Goal: Navigation & Orientation: Find specific page/section

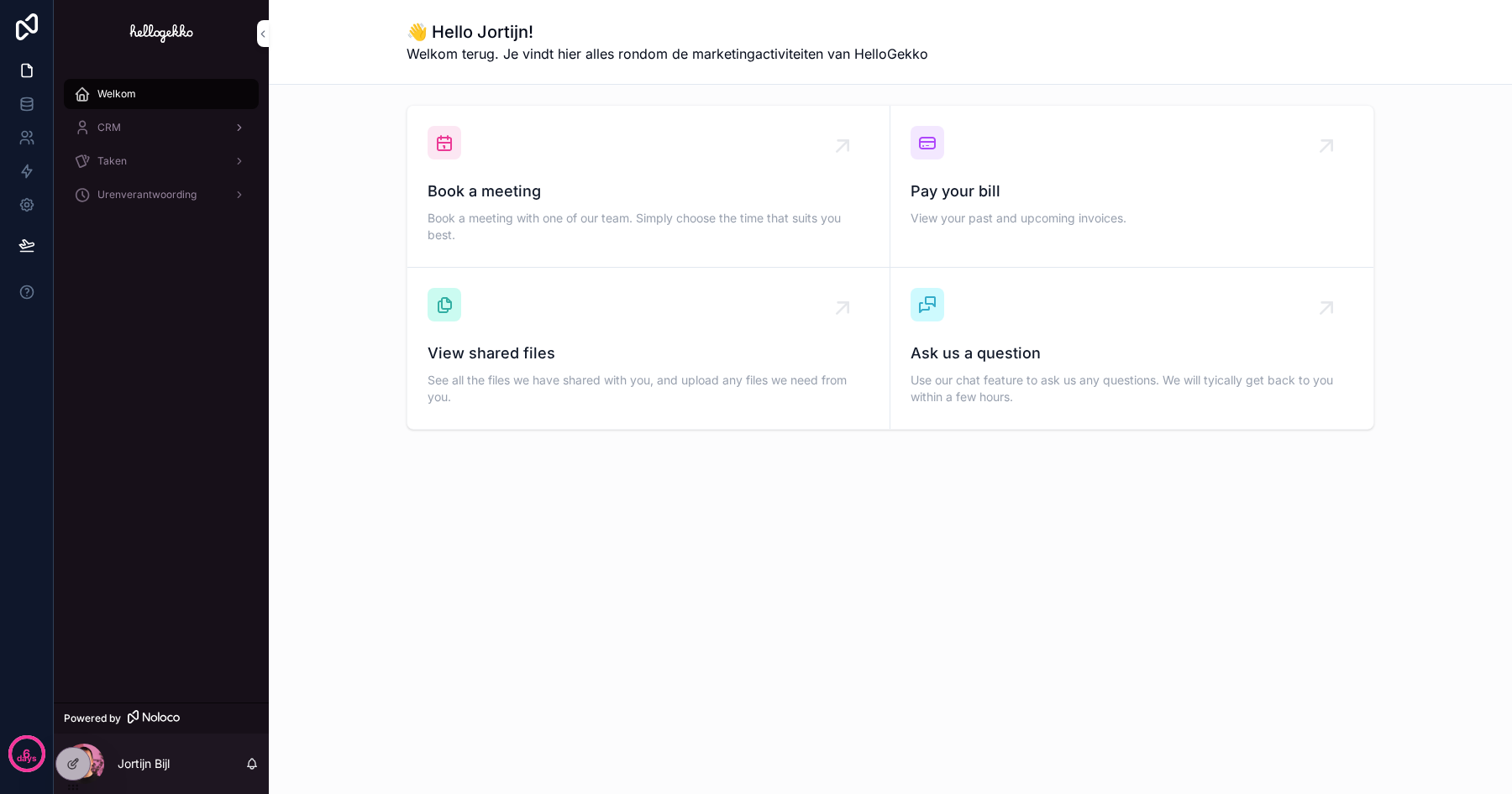
click at [131, 119] on div "CRM" at bounding box center [161, 127] width 174 height 27
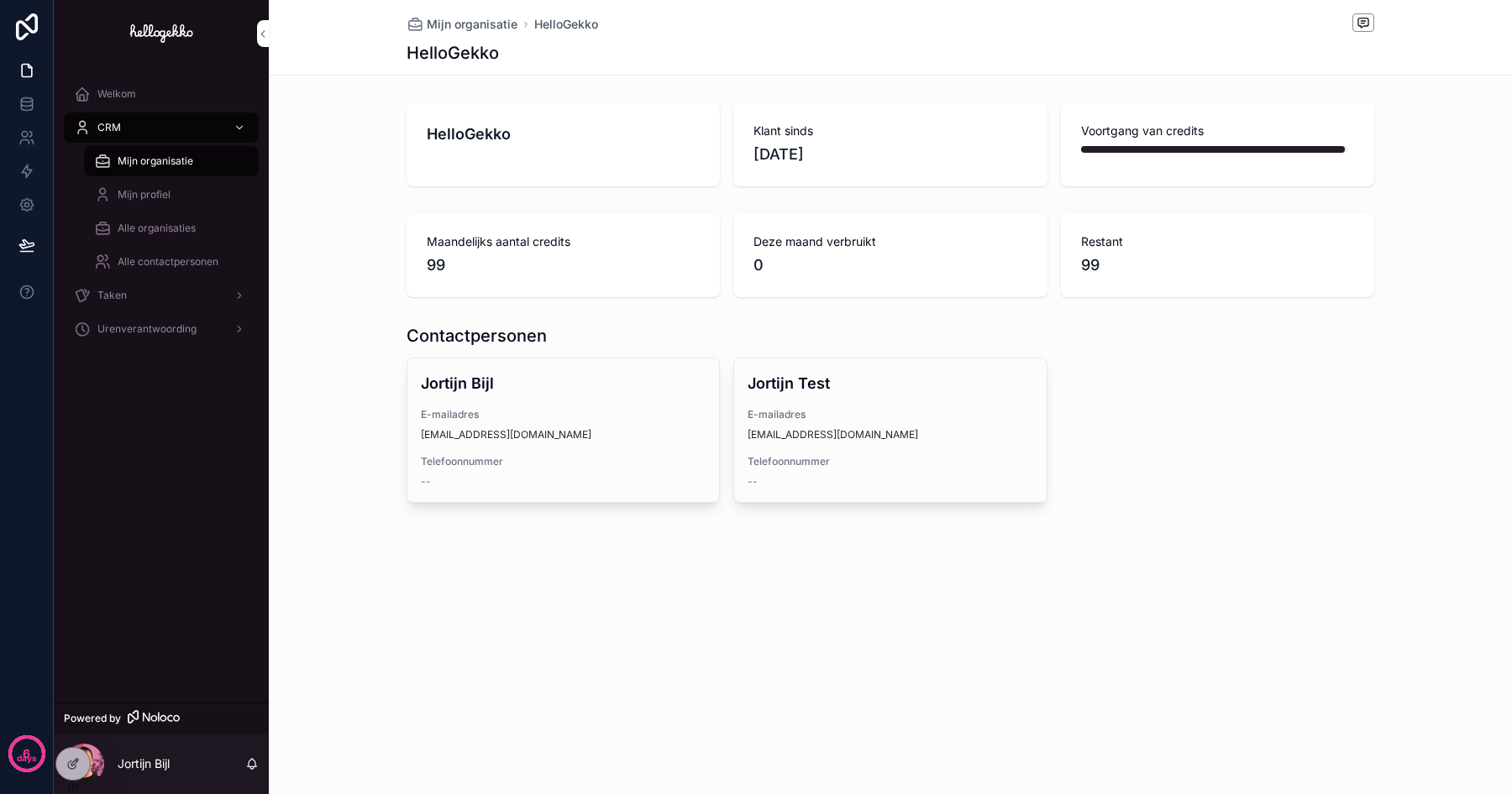
click at [149, 193] on span "Mijn profiel" at bounding box center [144, 195] width 53 height 14
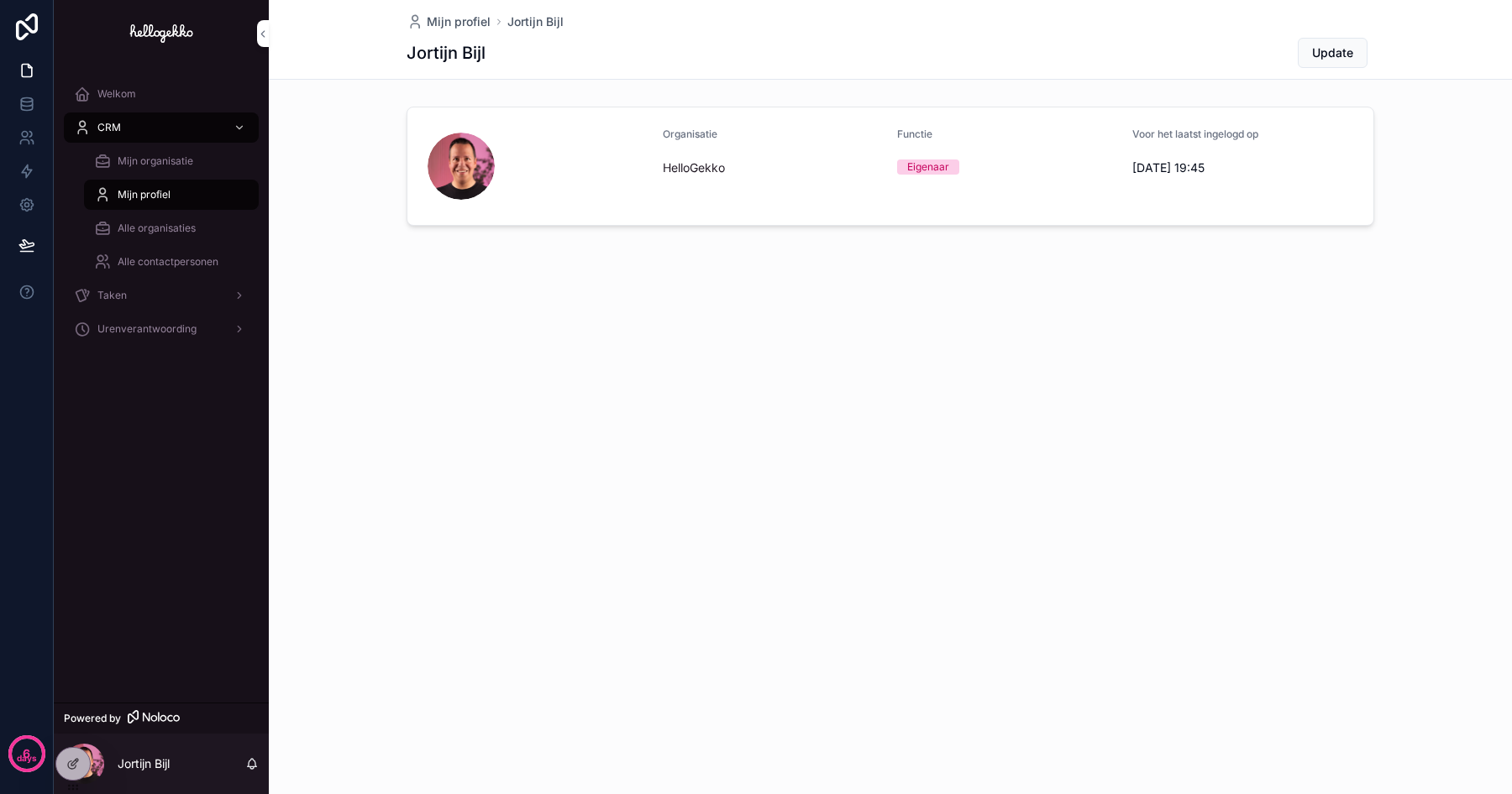
click at [153, 233] on span "Alle organisaties" at bounding box center [156, 228] width 78 height 14
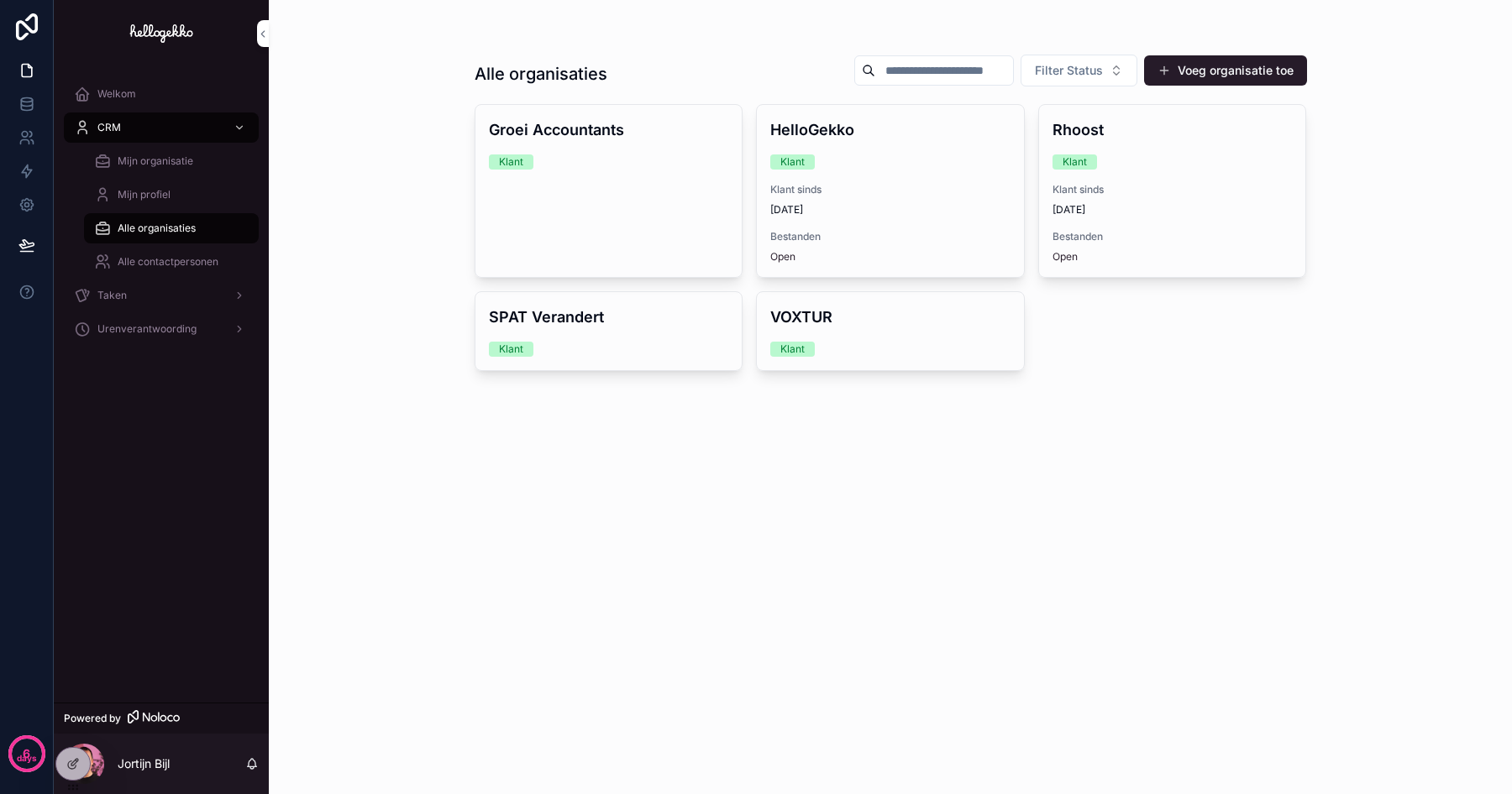
click at [151, 202] on div "Mijn profiel" at bounding box center [172, 194] width 155 height 27
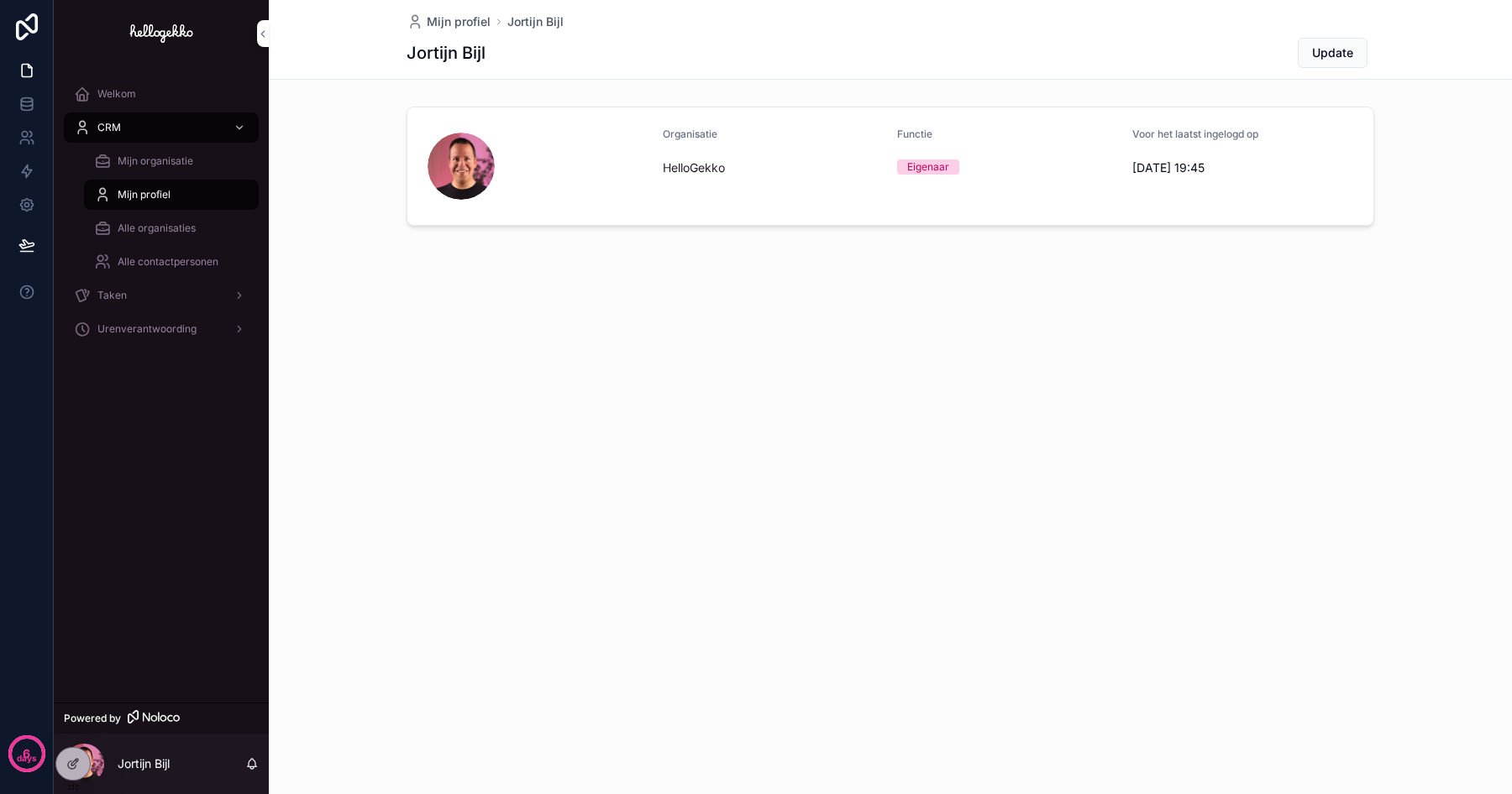
click at [155, 258] on span "Alle contactpersonen" at bounding box center [167, 262] width 100 height 14
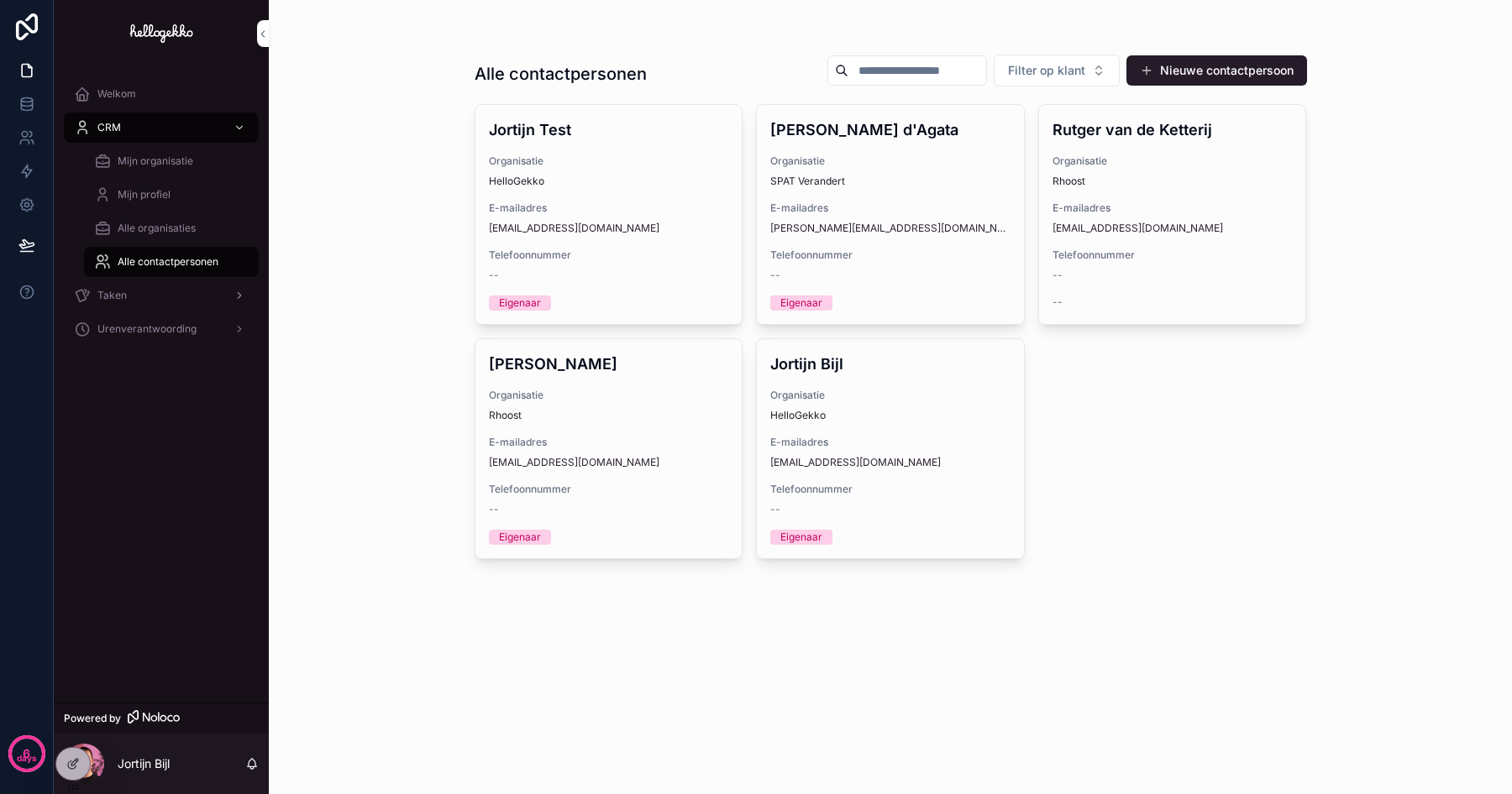
click at [138, 296] on div "Taken" at bounding box center [161, 295] width 174 height 27
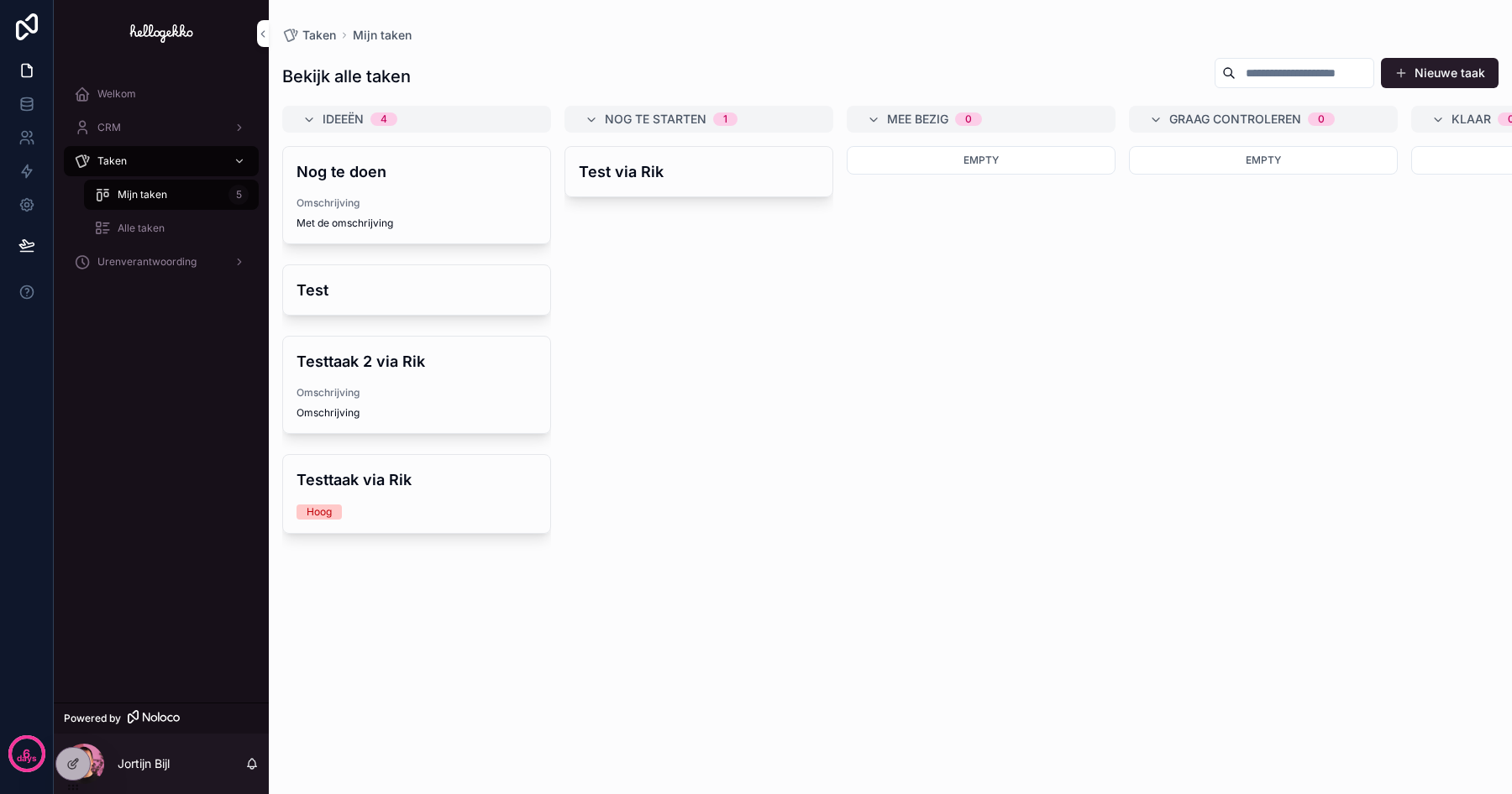
click at [150, 232] on span "Alle taken" at bounding box center [141, 228] width 47 height 14
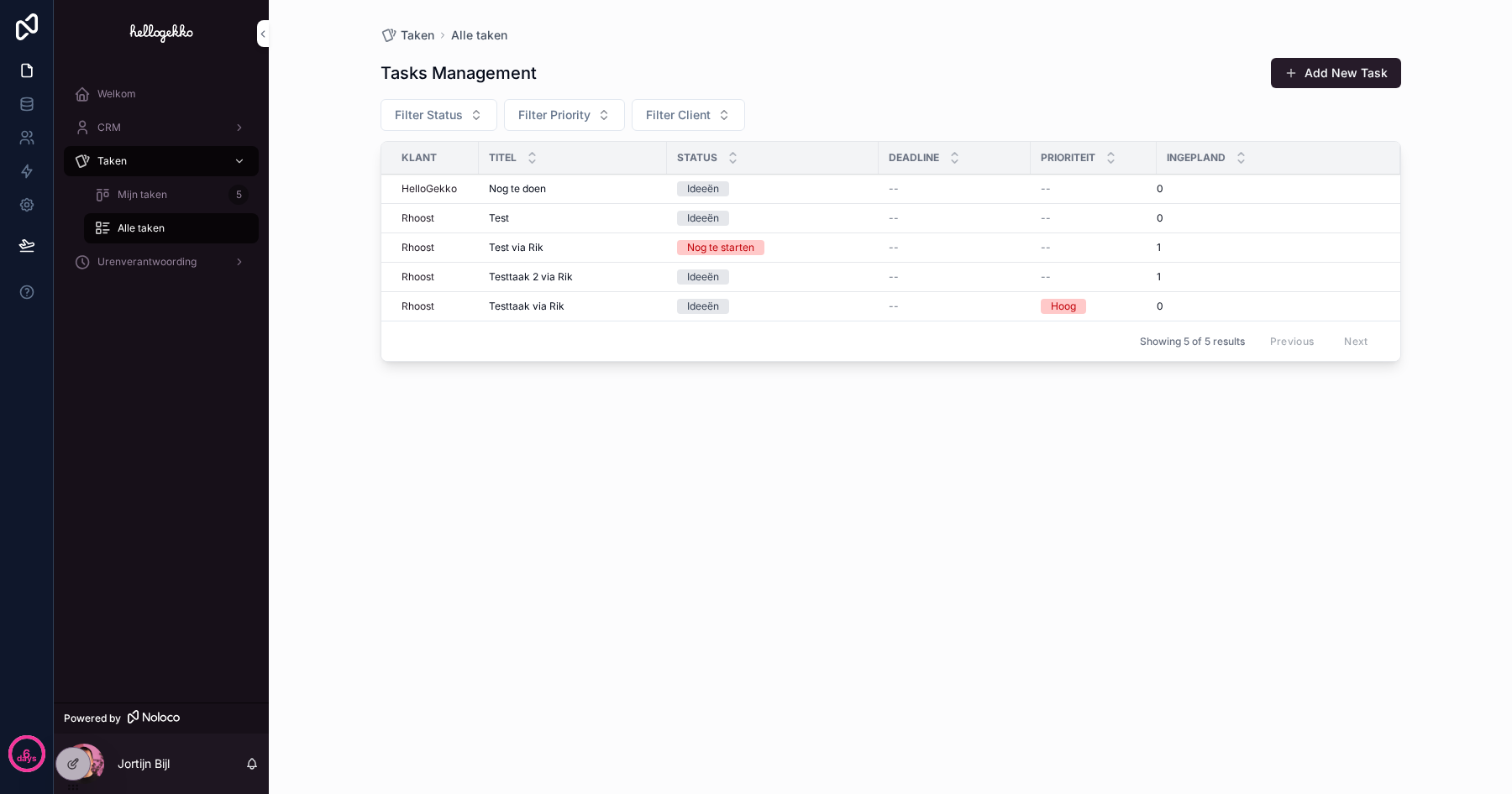
click at [144, 198] on span "Mijn taken" at bounding box center [143, 195] width 50 height 14
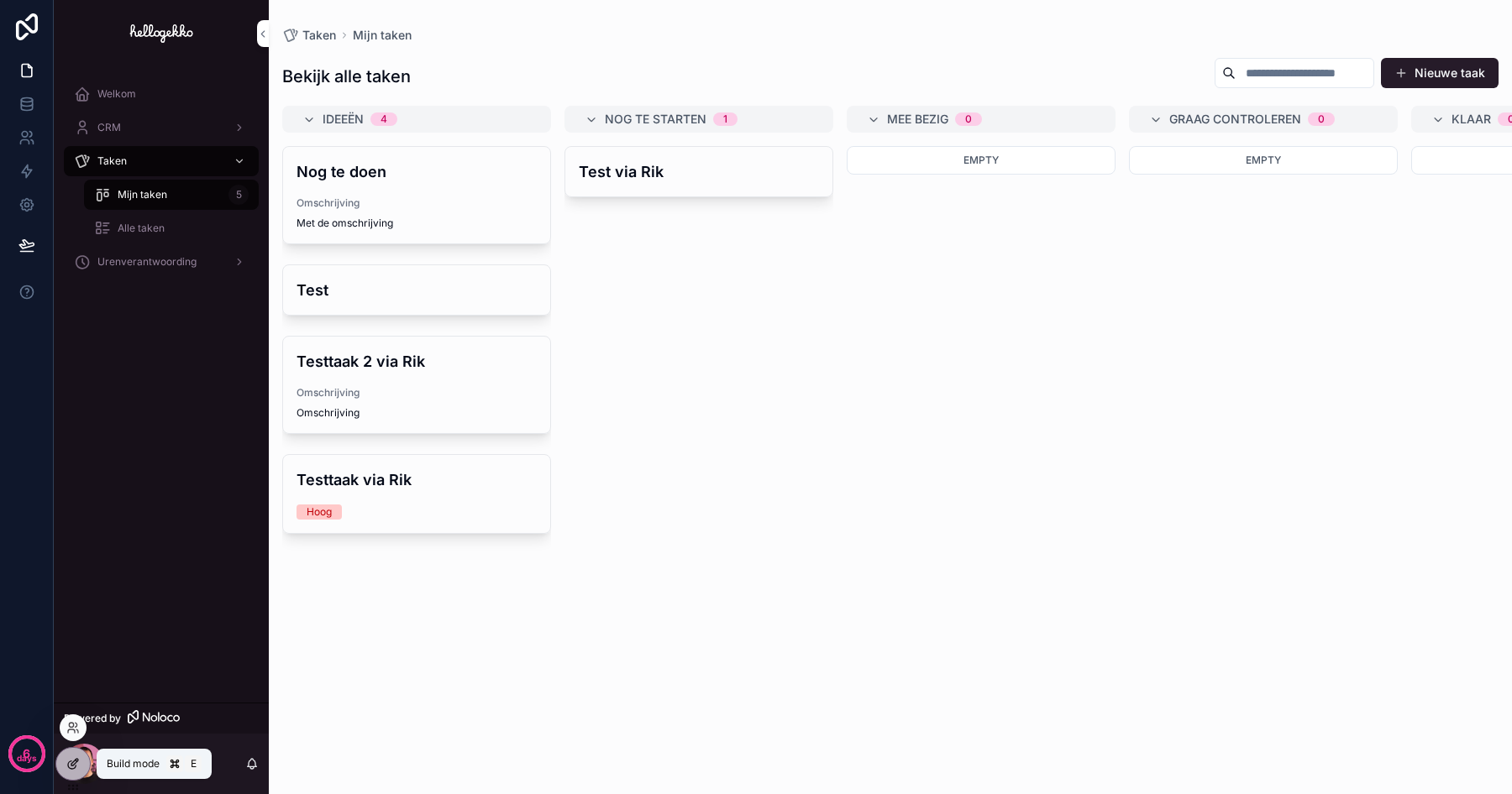
click at [71, 765] on icon at bounding box center [75, 762] width 7 height 7
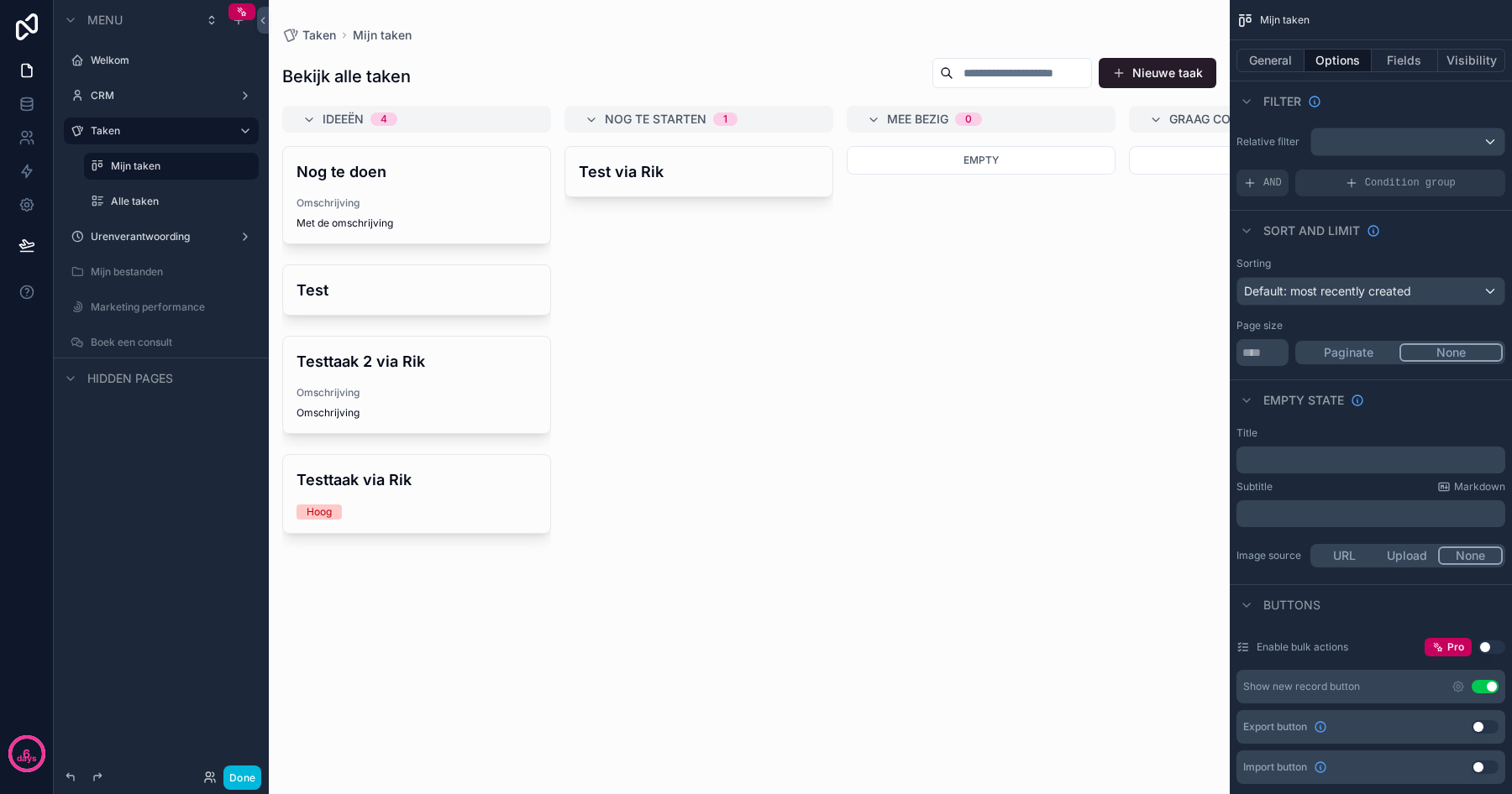
click at [788, 247] on div "scrollable content" at bounding box center [749, 397] width 961 height 794
click at [735, 241] on div "Test via Rik" at bounding box center [698, 460] width 269 height 628
click at [1275, 63] on button "General" at bounding box center [1270, 60] width 68 height 23
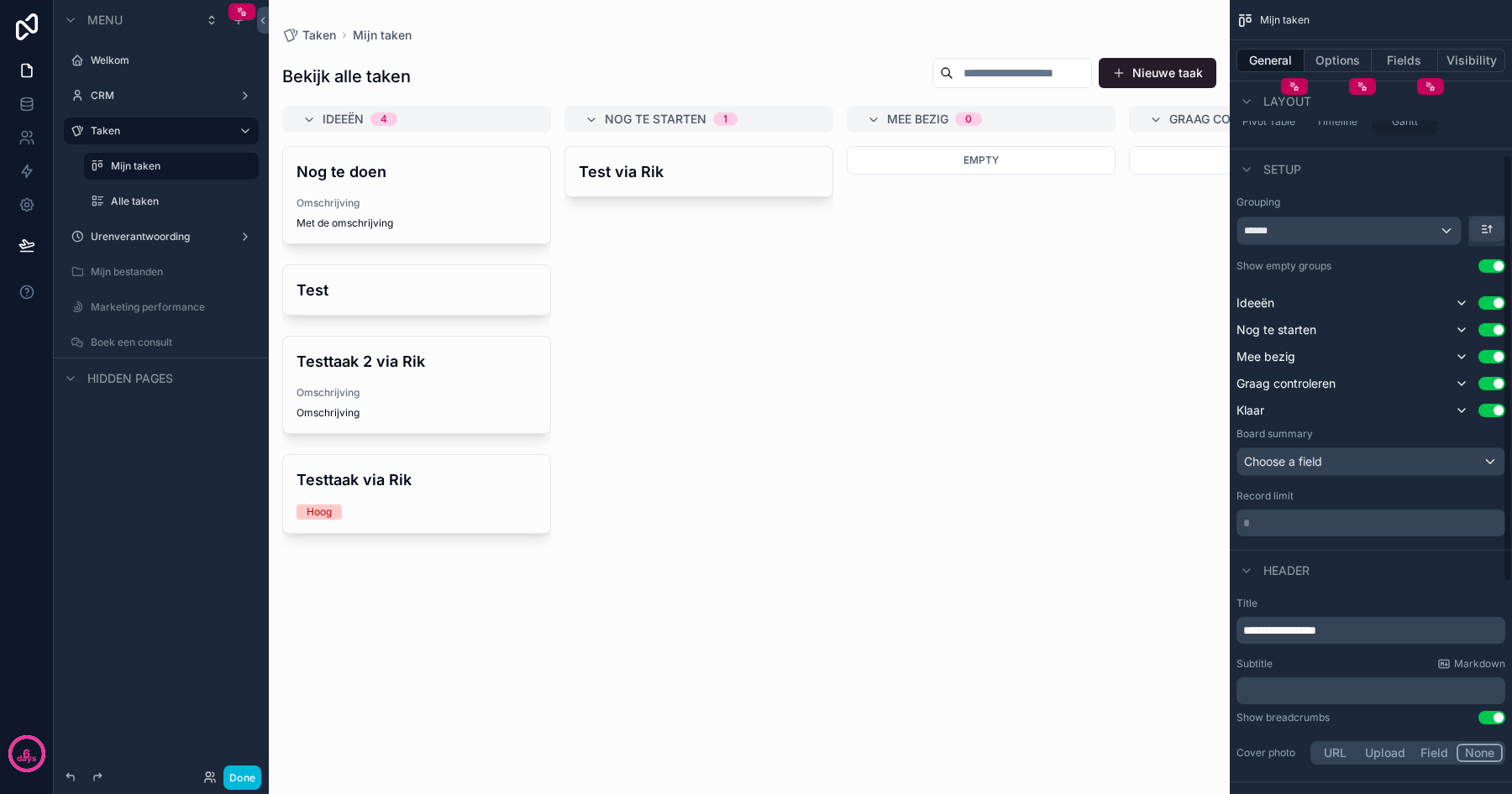
scroll to position [291, 0]
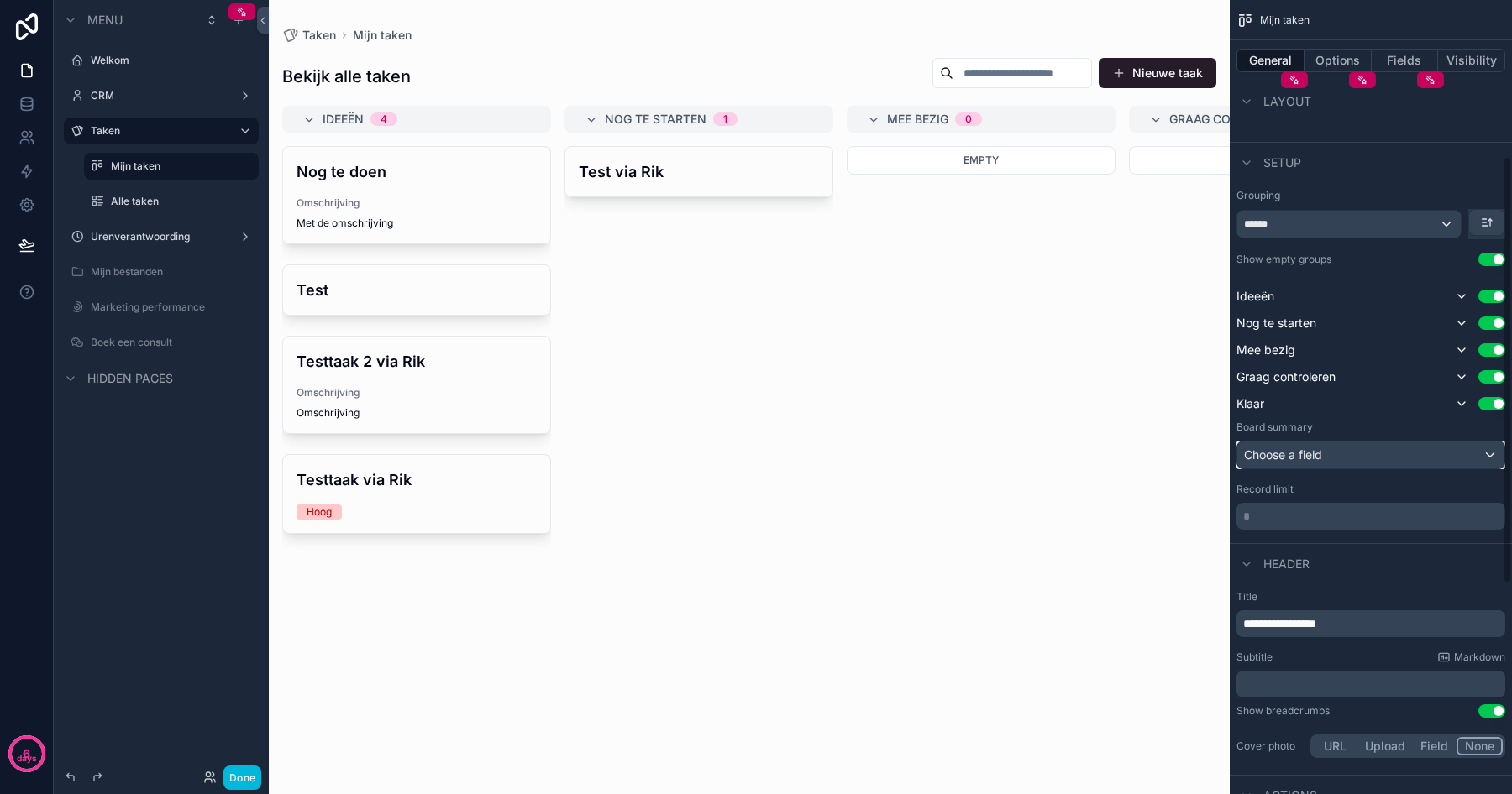
click at [1326, 464] on div "Choose a field" at bounding box center [1370, 455] width 267 height 27
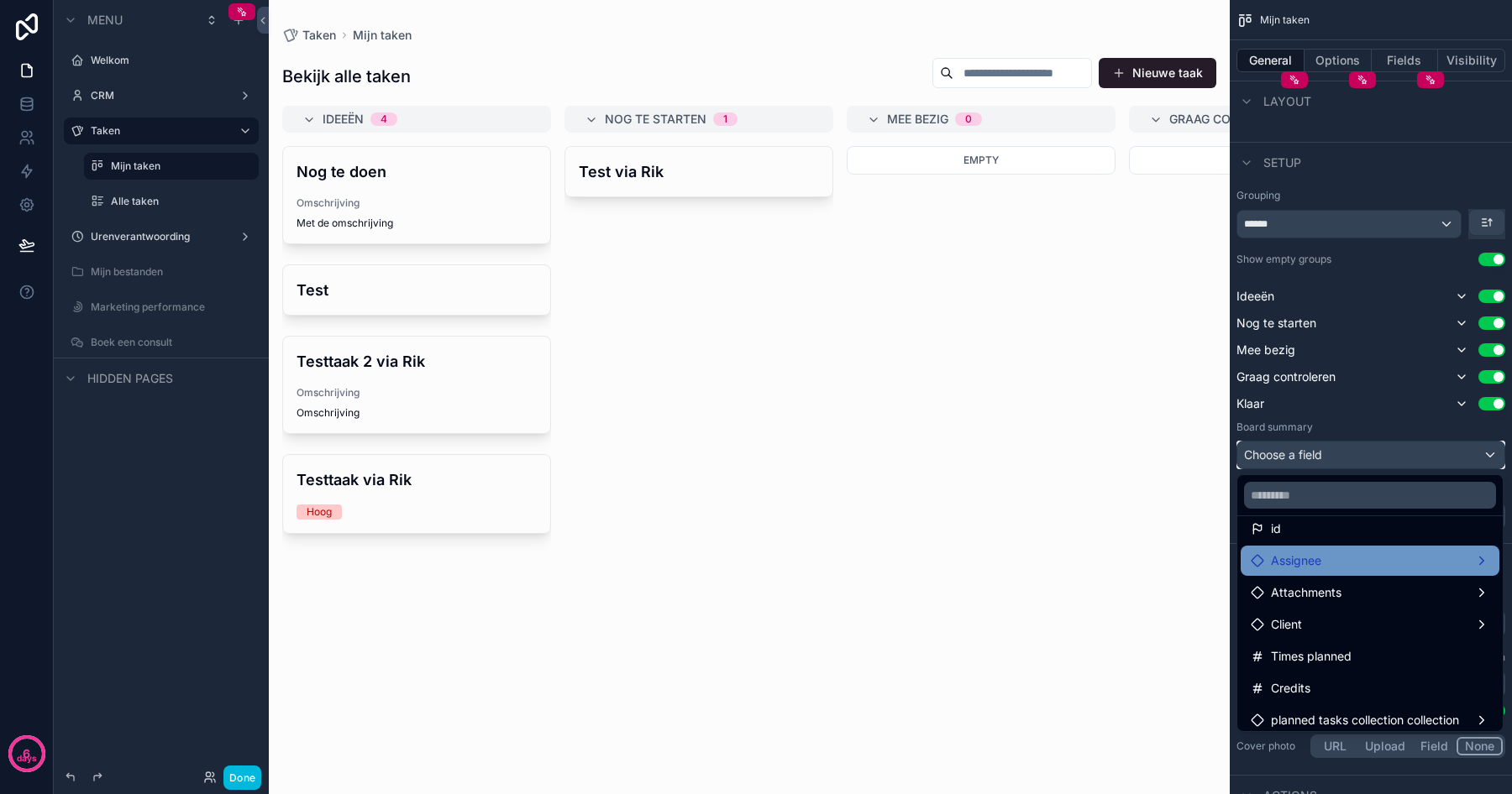
scroll to position [56, 0]
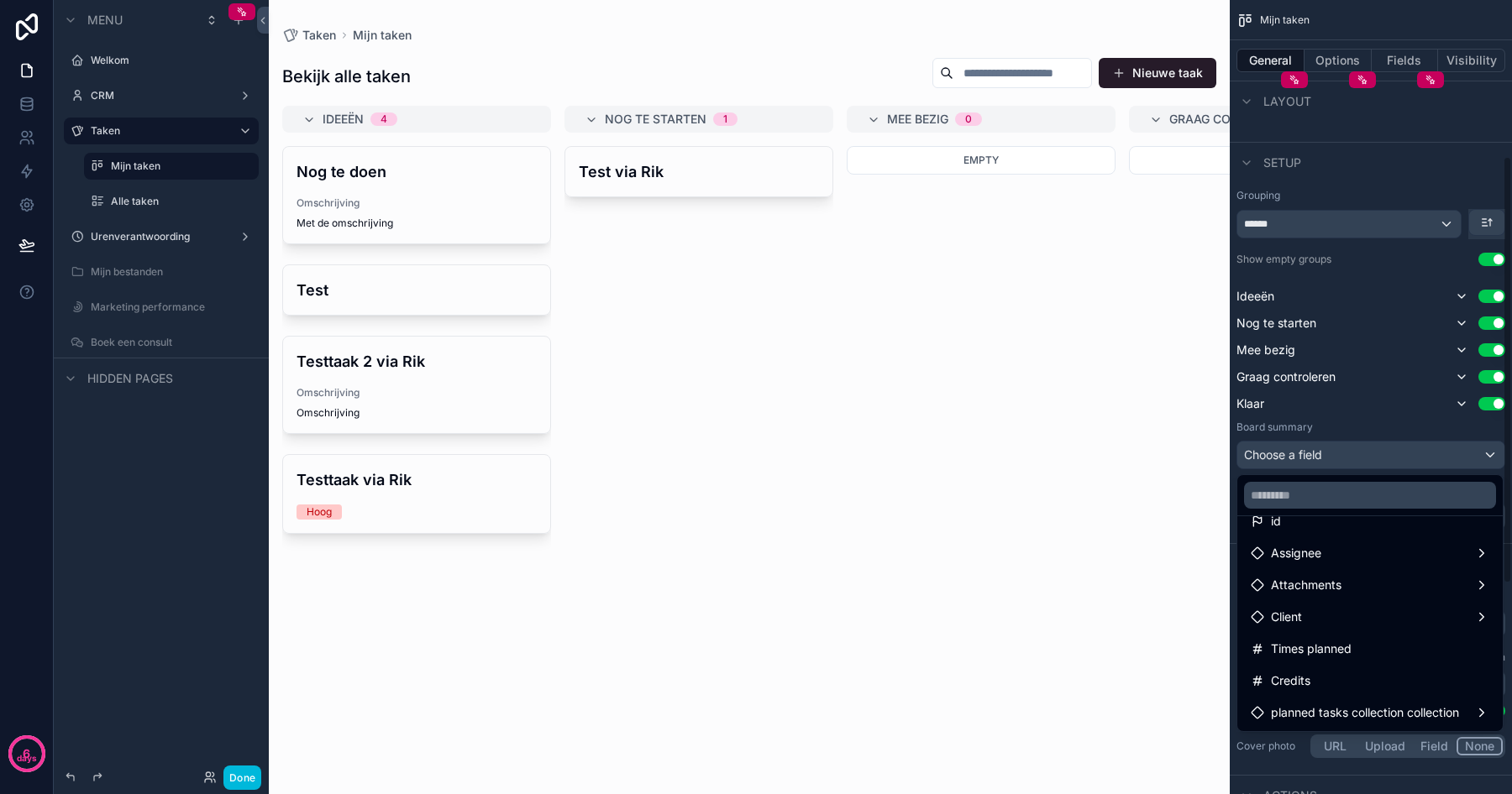
click at [1353, 418] on div "scrollable content" at bounding box center [756, 397] width 1512 height 794
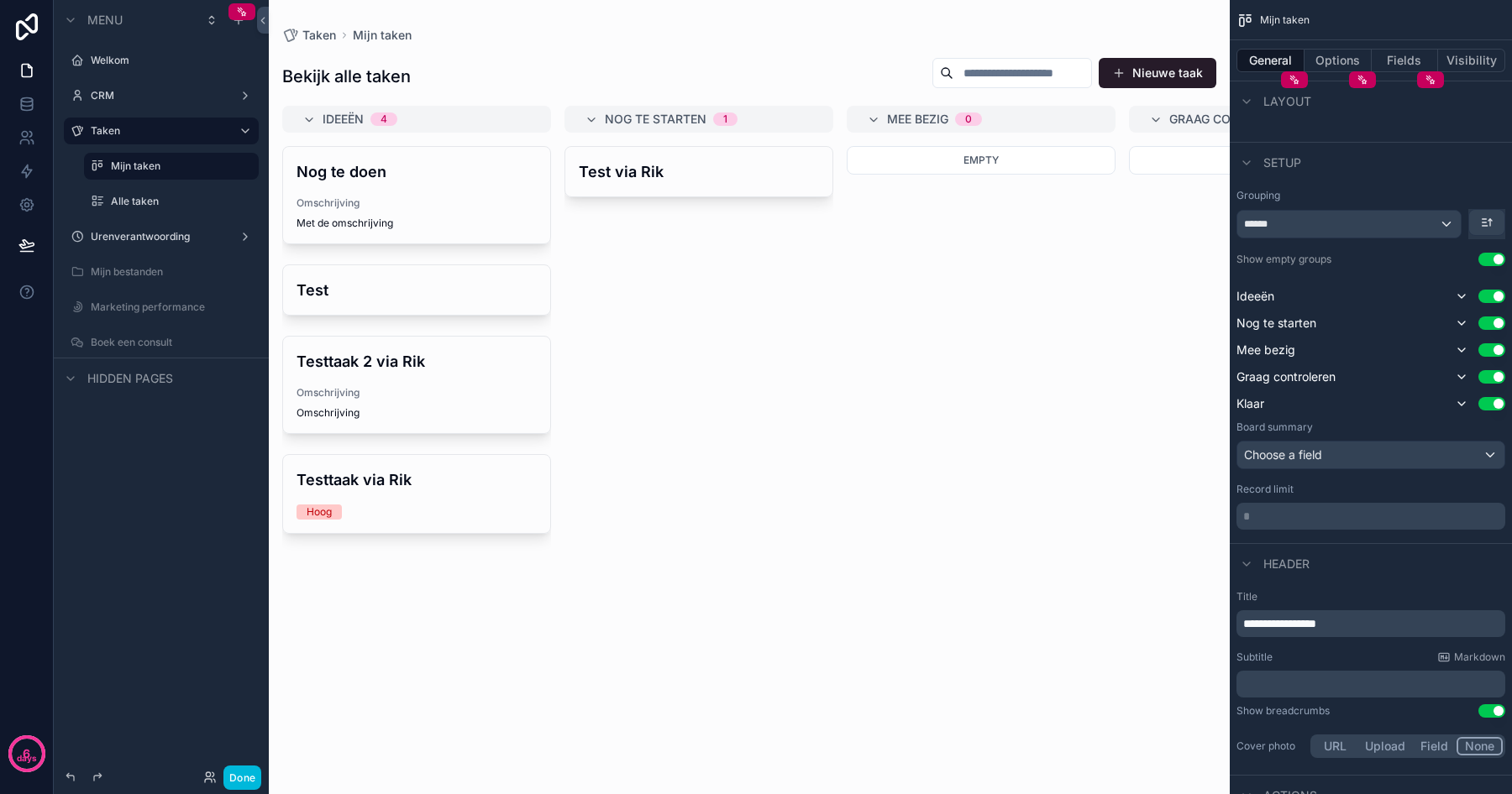
click at [1296, 521] on p "* ﻿" at bounding box center [1372, 517] width 258 height 17
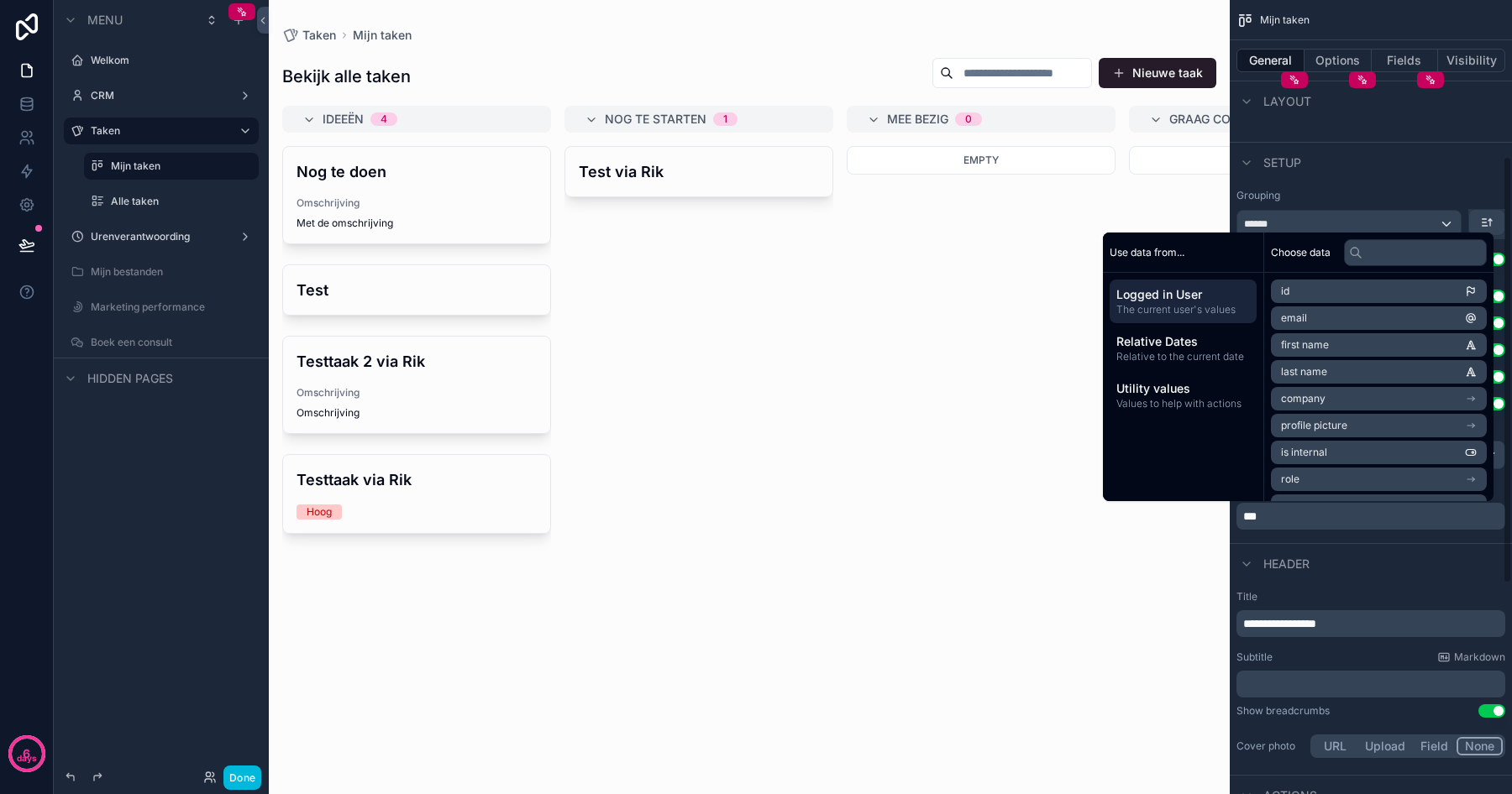
click at [1368, 585] on div "**********" at bounding box center [1370, 676] width 282 height 185
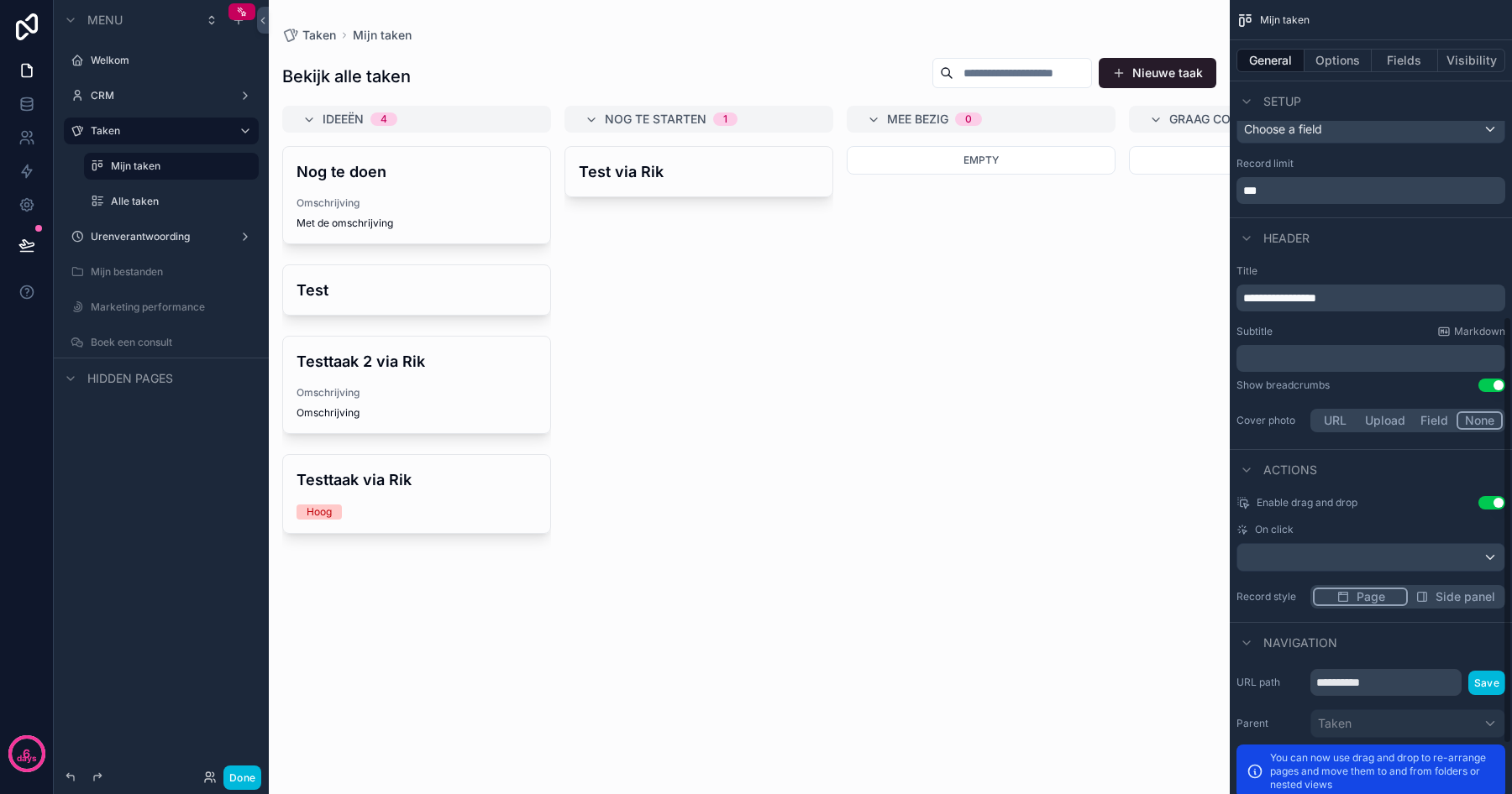
scroll to position [682, 0]
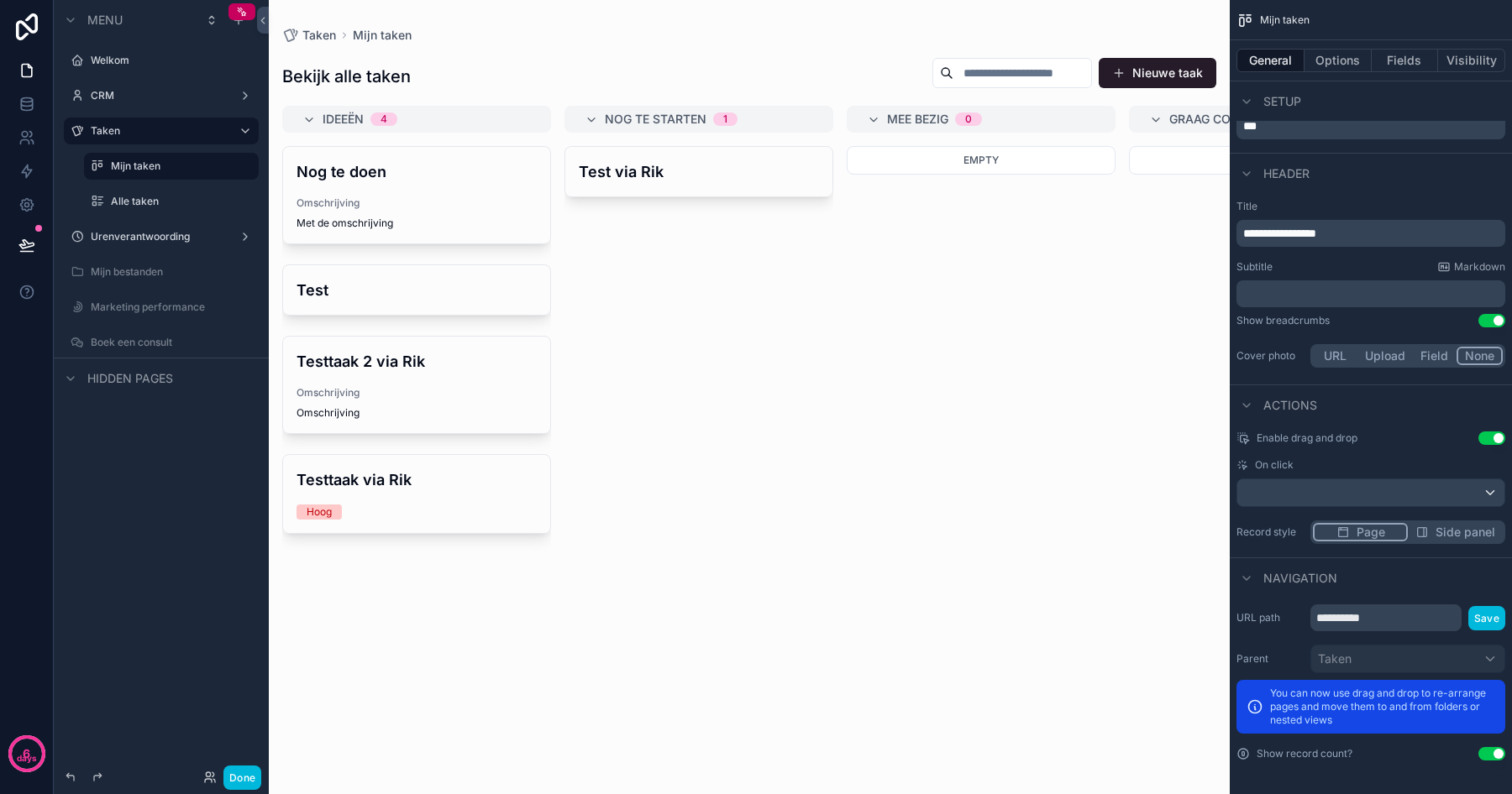
click at [1441, 527] on span "Side panel" at bounding box center [1465, 532] width 59 height 17
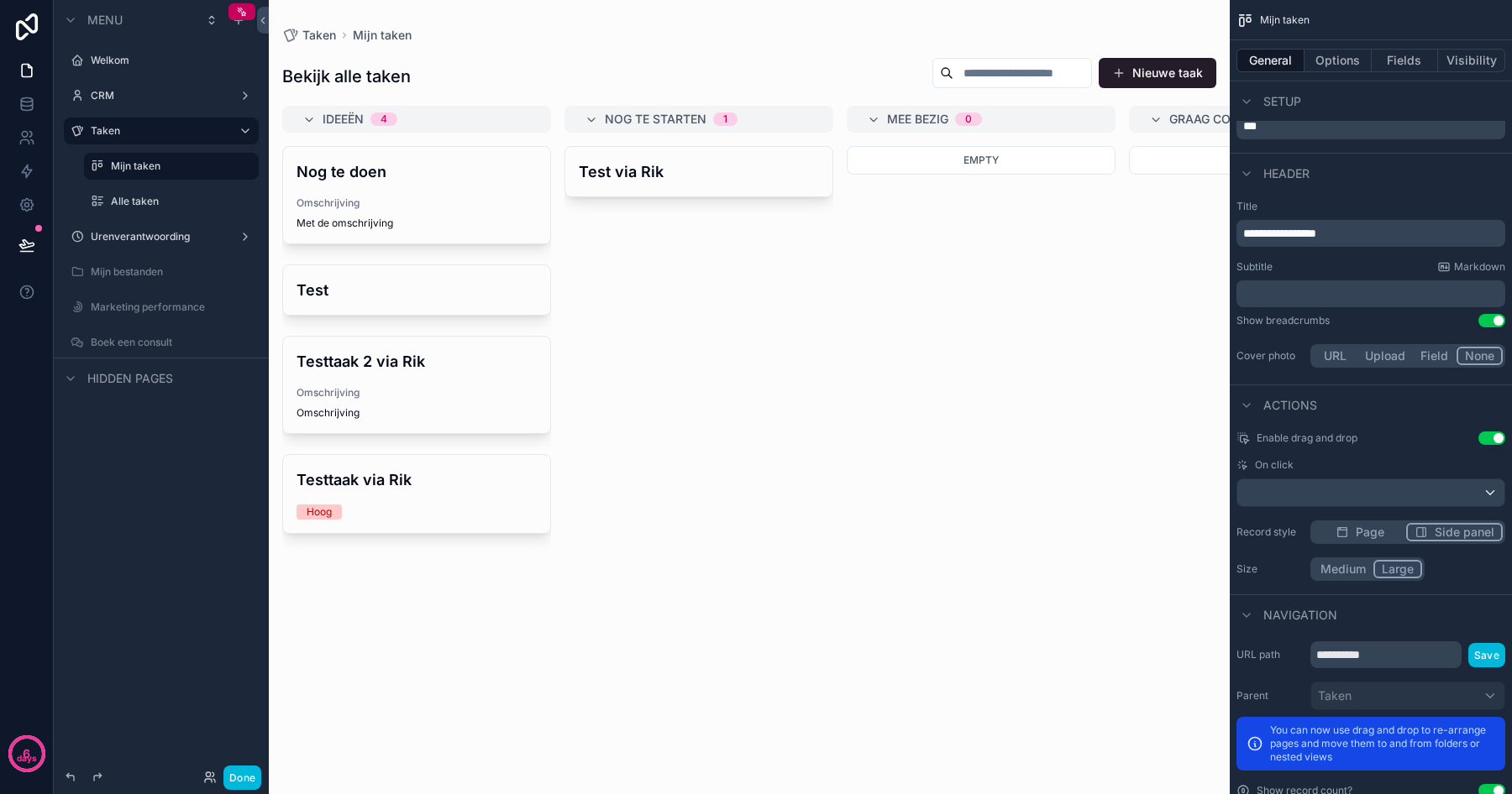
click at [1401, 567] on button "Large" at bounding box center [1397, 569] width 49 height 19
click at [624, 179] on h4 "Test via Rik" at bounding box center [699, 172] width 240 height 22
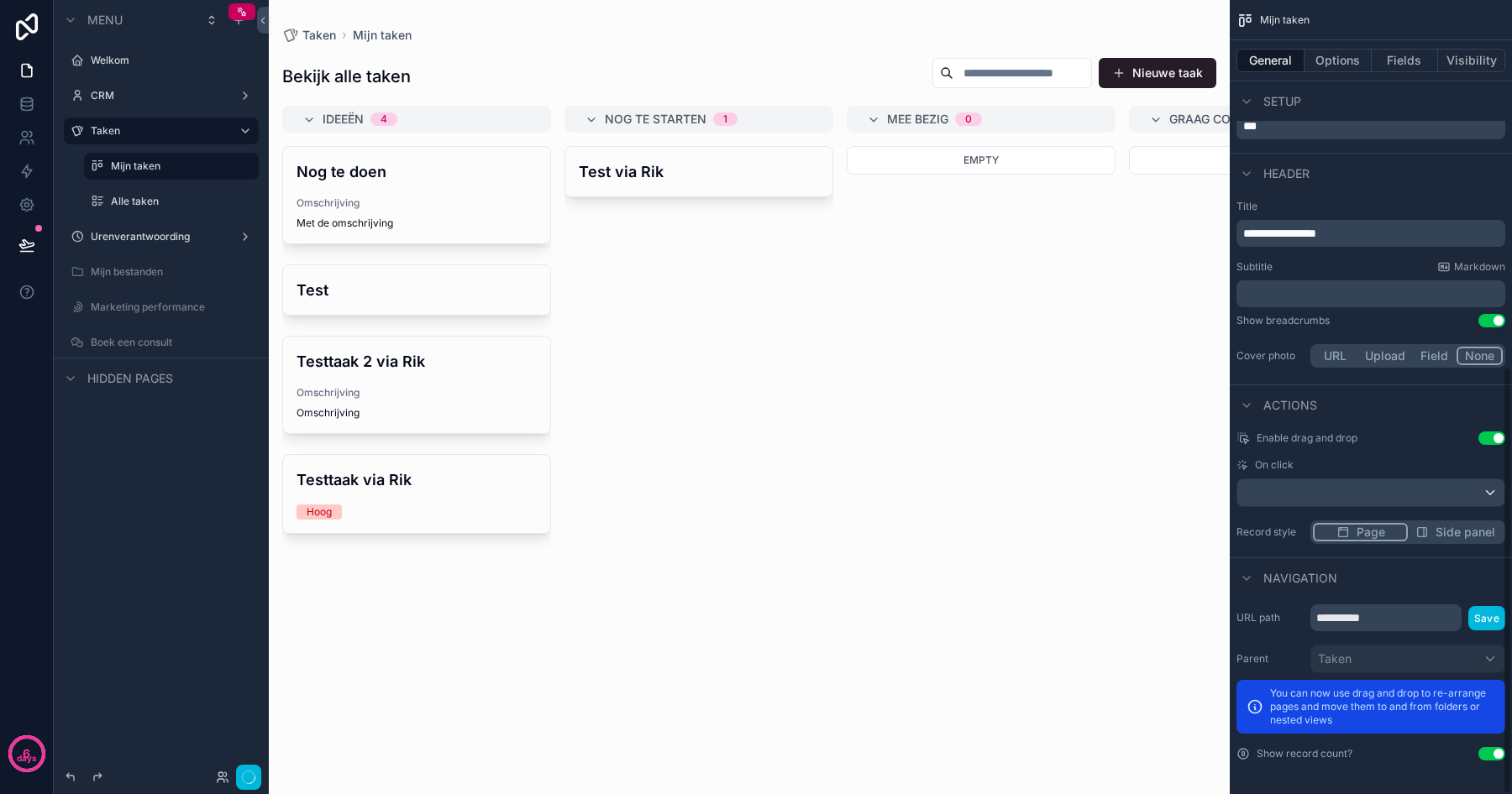
scroll to position [682, 0]
click at [1362, 498] on div "Enable drag and drop Use setting On click Record style Page Side panel" at bounding box center [1370, 488] width 282 height 126
click at [1317, 69] on button "Options" at bounding box center [1338, 60] width 67 height 23
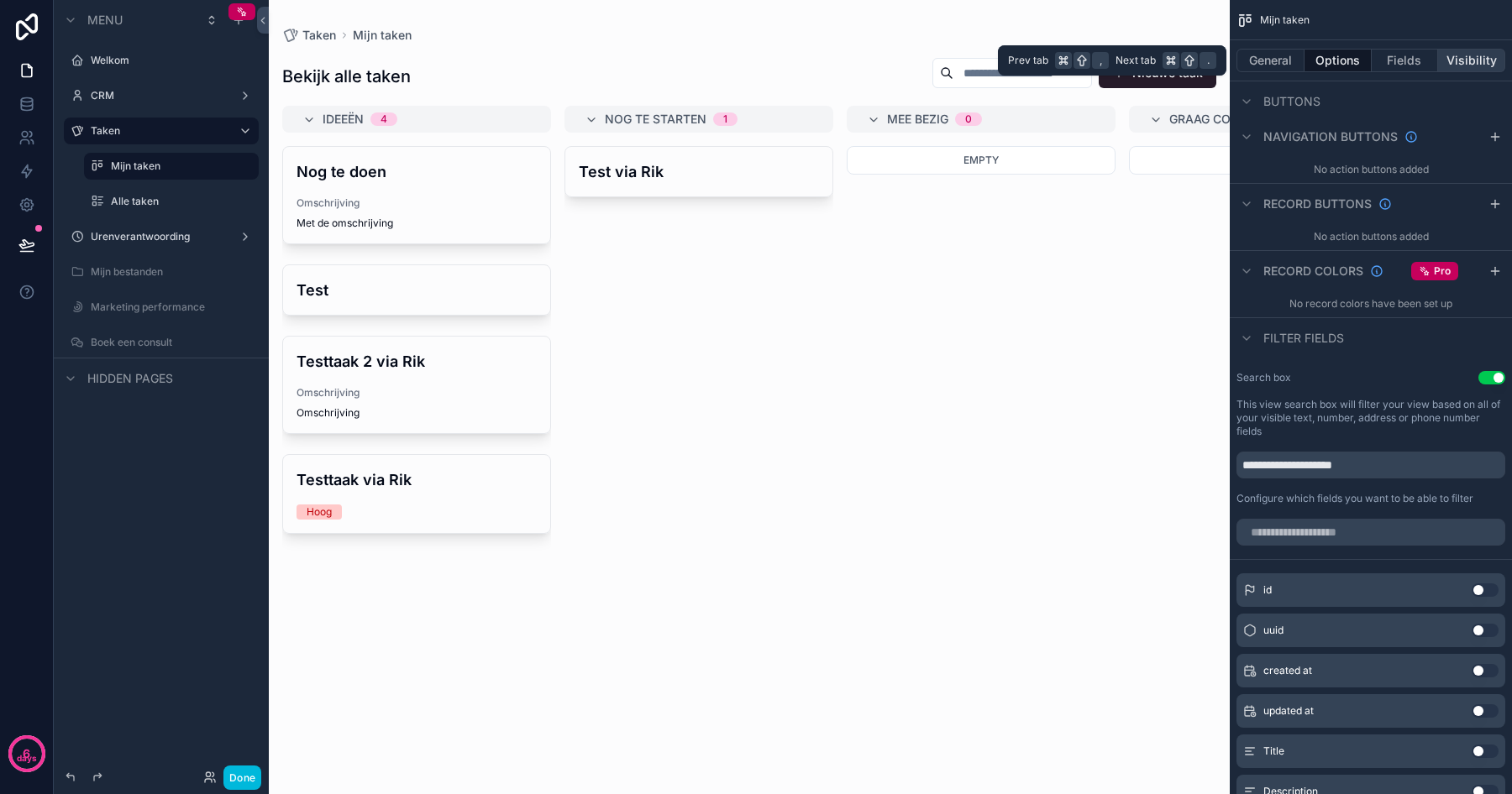
click at [1474, 64] on button "Visibility" at bounding box center [1472, 60] width 67 height 23
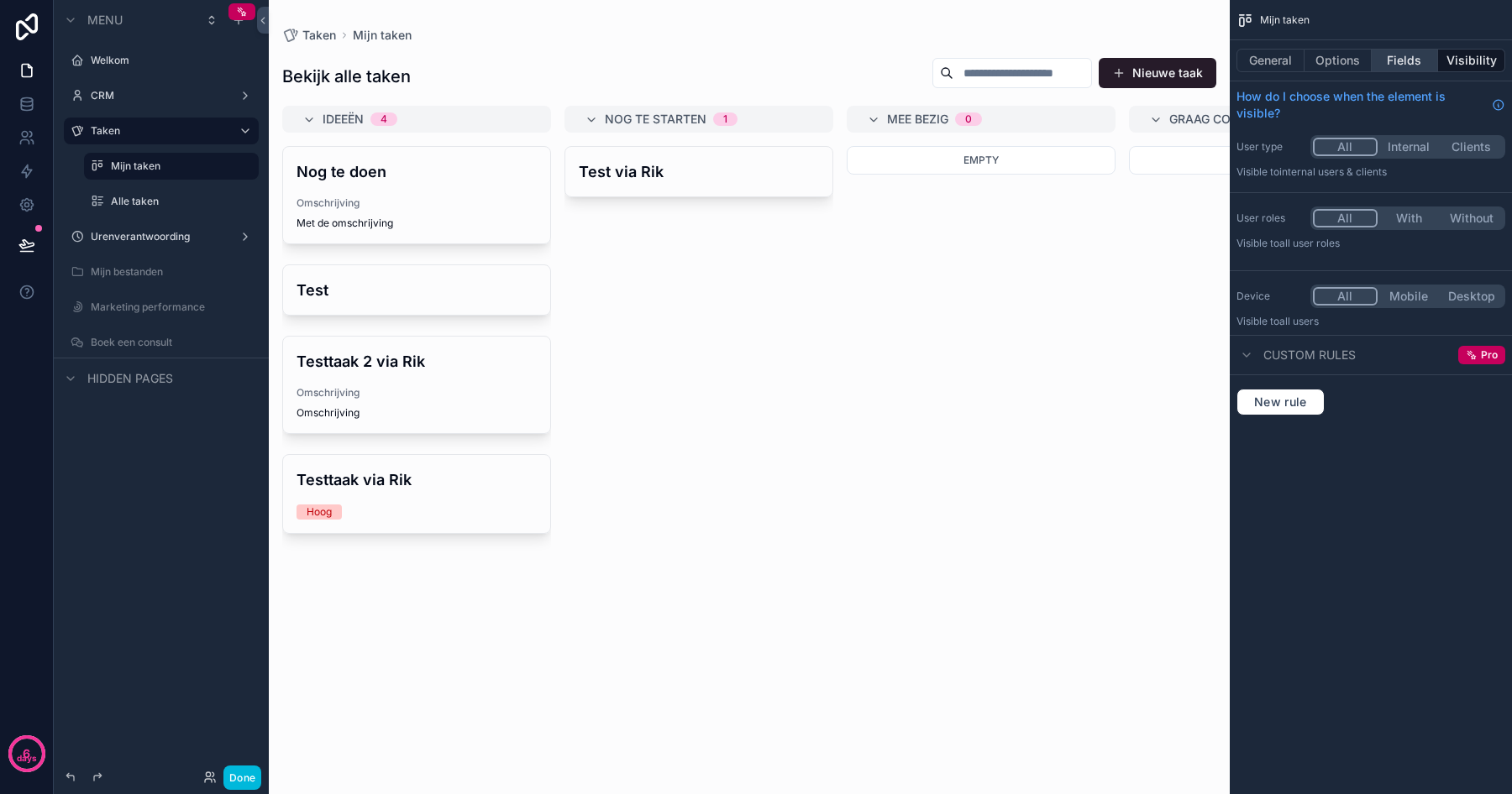
click at [1412, 64] on button "Fields" at bounding box center [1405, 60] width 67 height 23
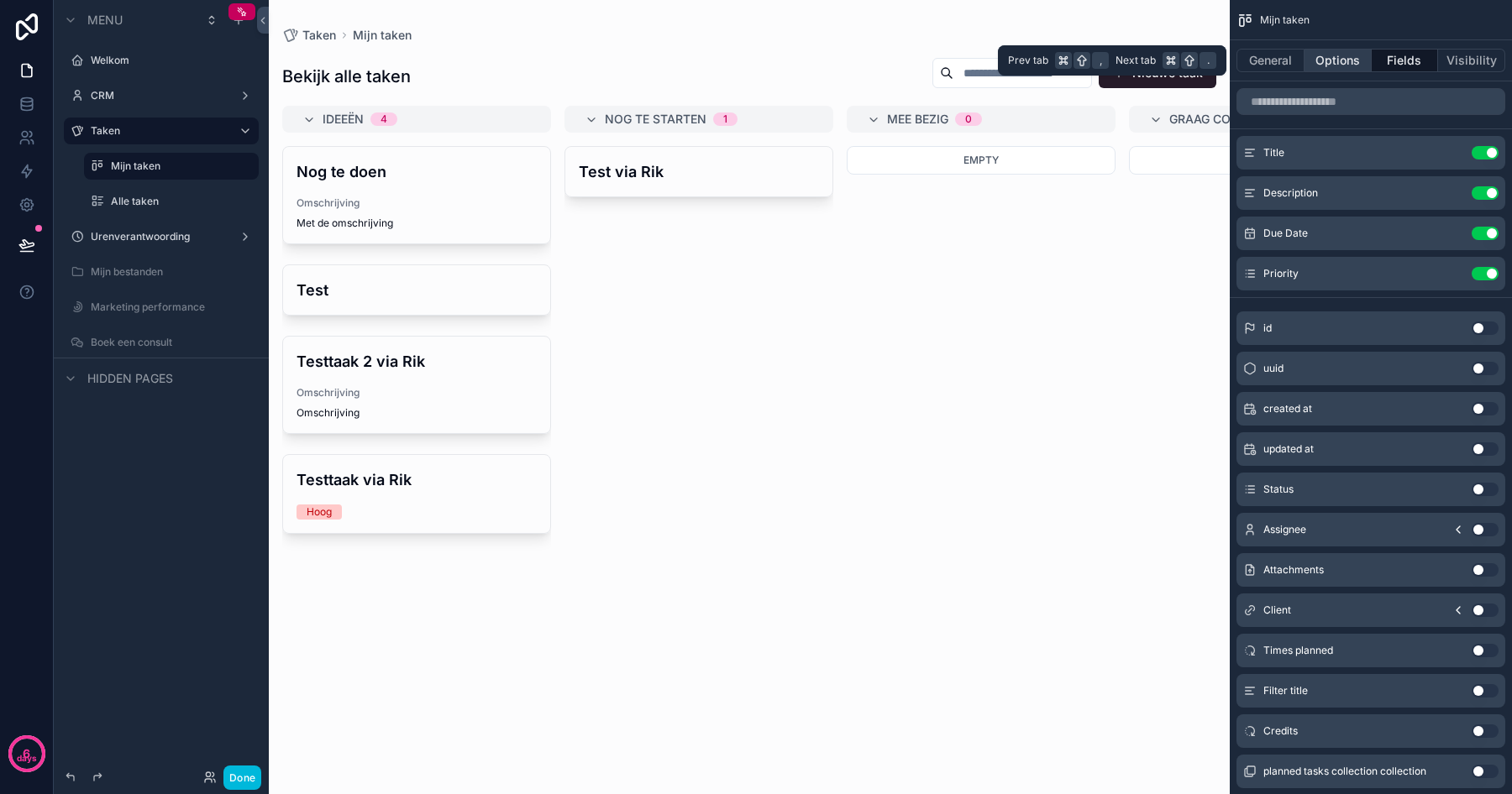
click at [1334, 60] on button "Options" at bounding box center [1338, 60] width 67 height 23
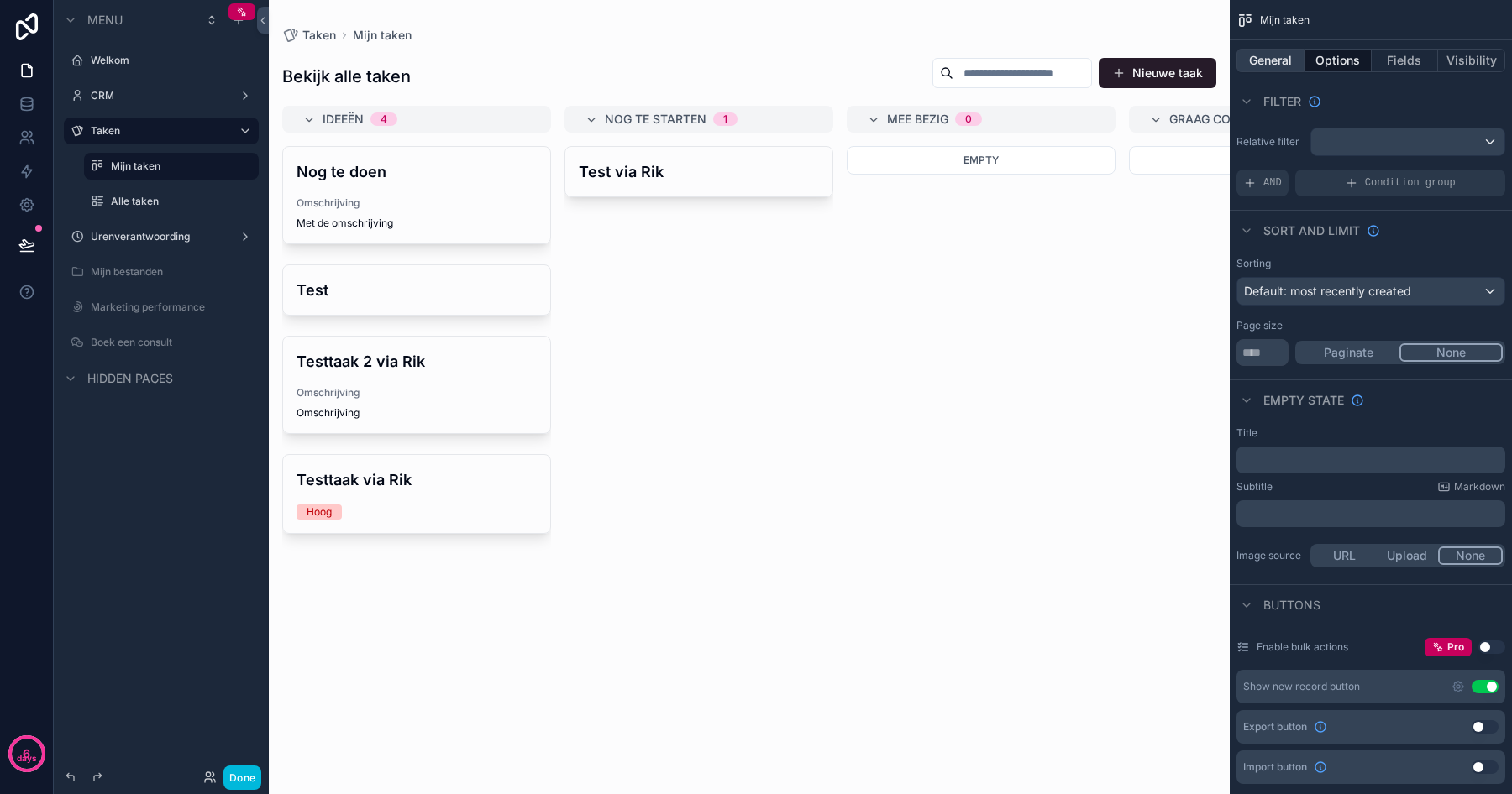
click at [1268, 68] on button "General" at bounding box center [1270, 60] width 68 height 23
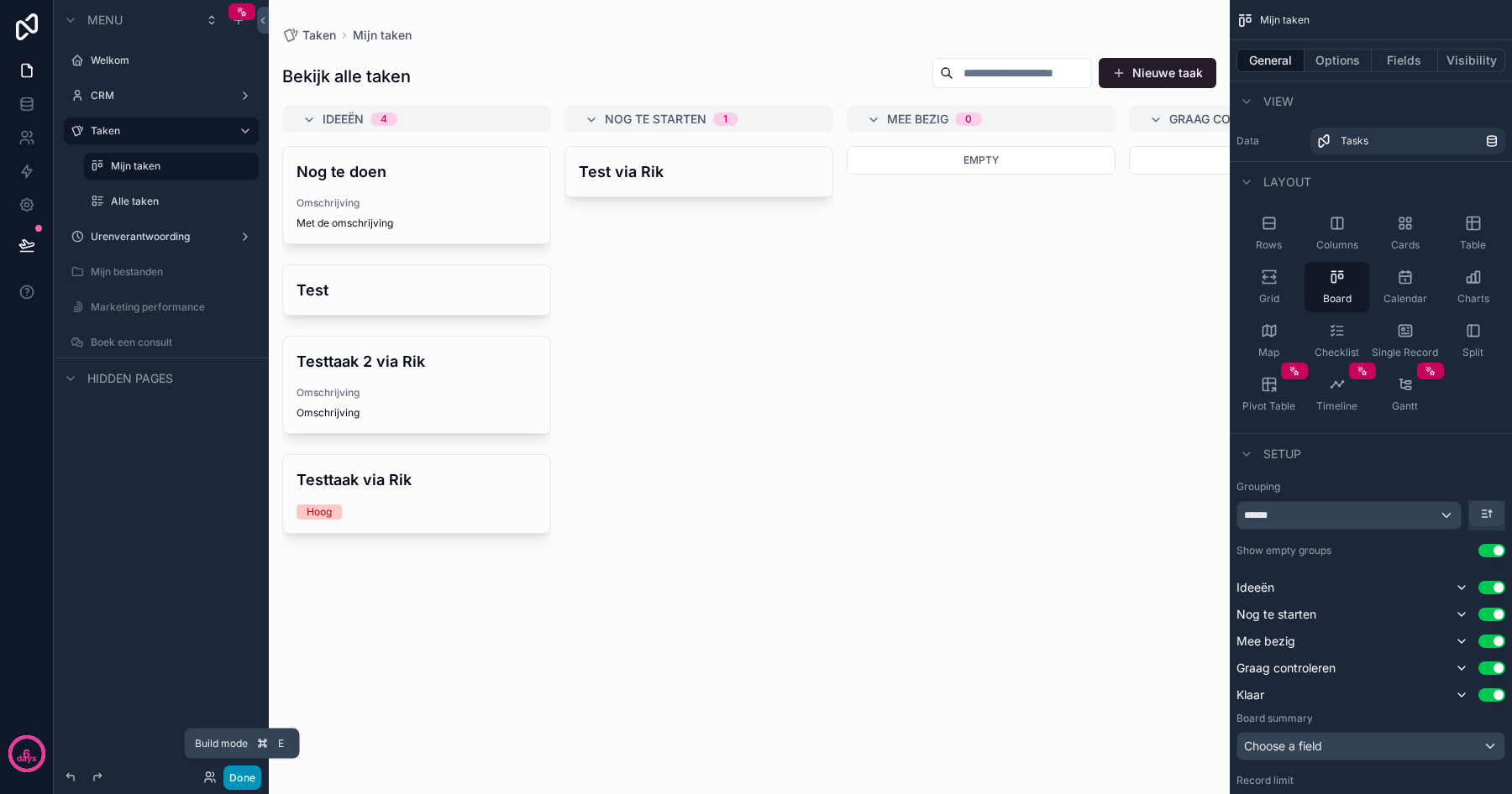
click at [232, 769] on button "Done" at bounding box center [242, 778] width 38 height 24
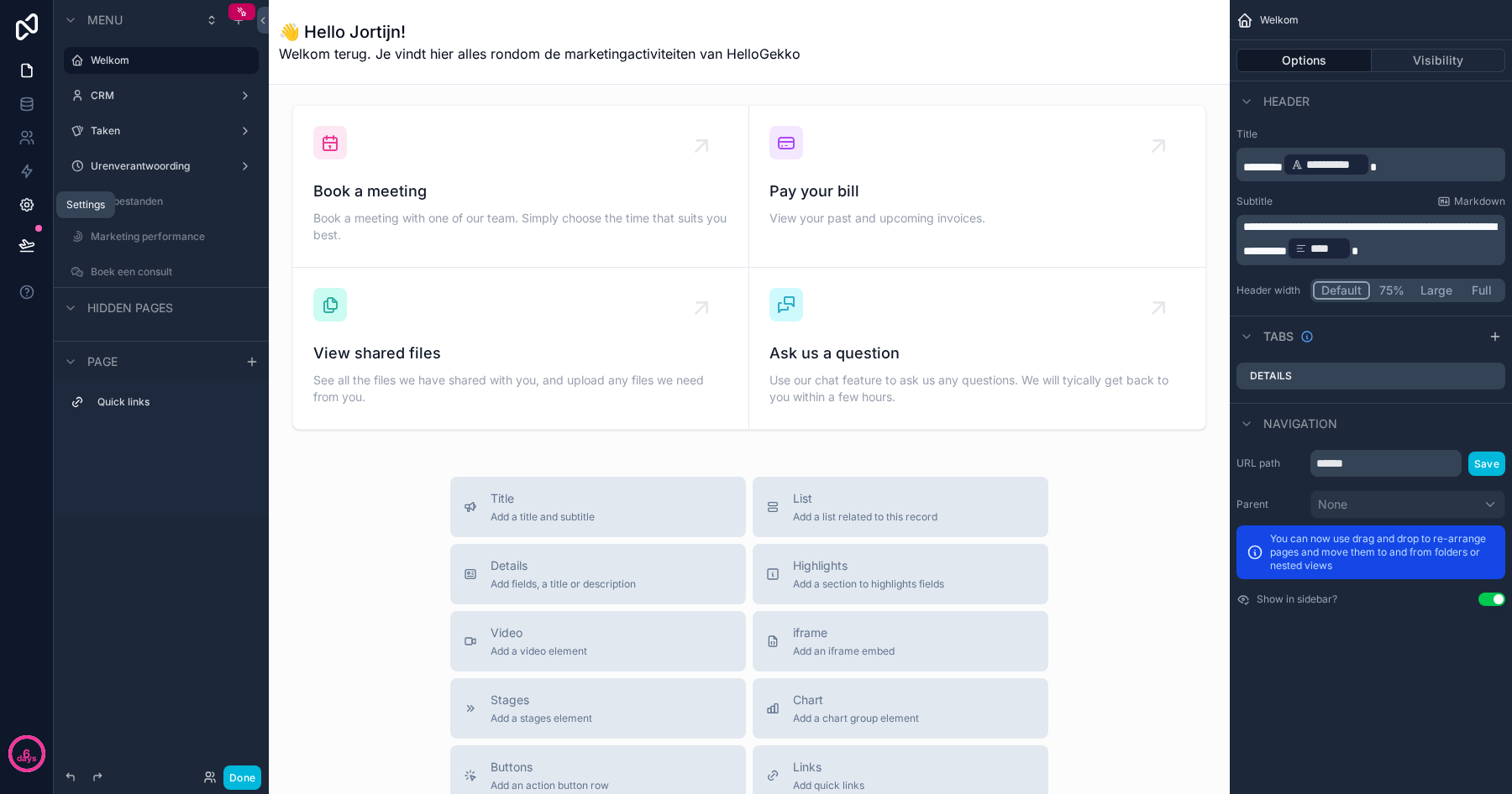
click at [31, 209] on icon at bounding box center [26, 205] width 13 height 13
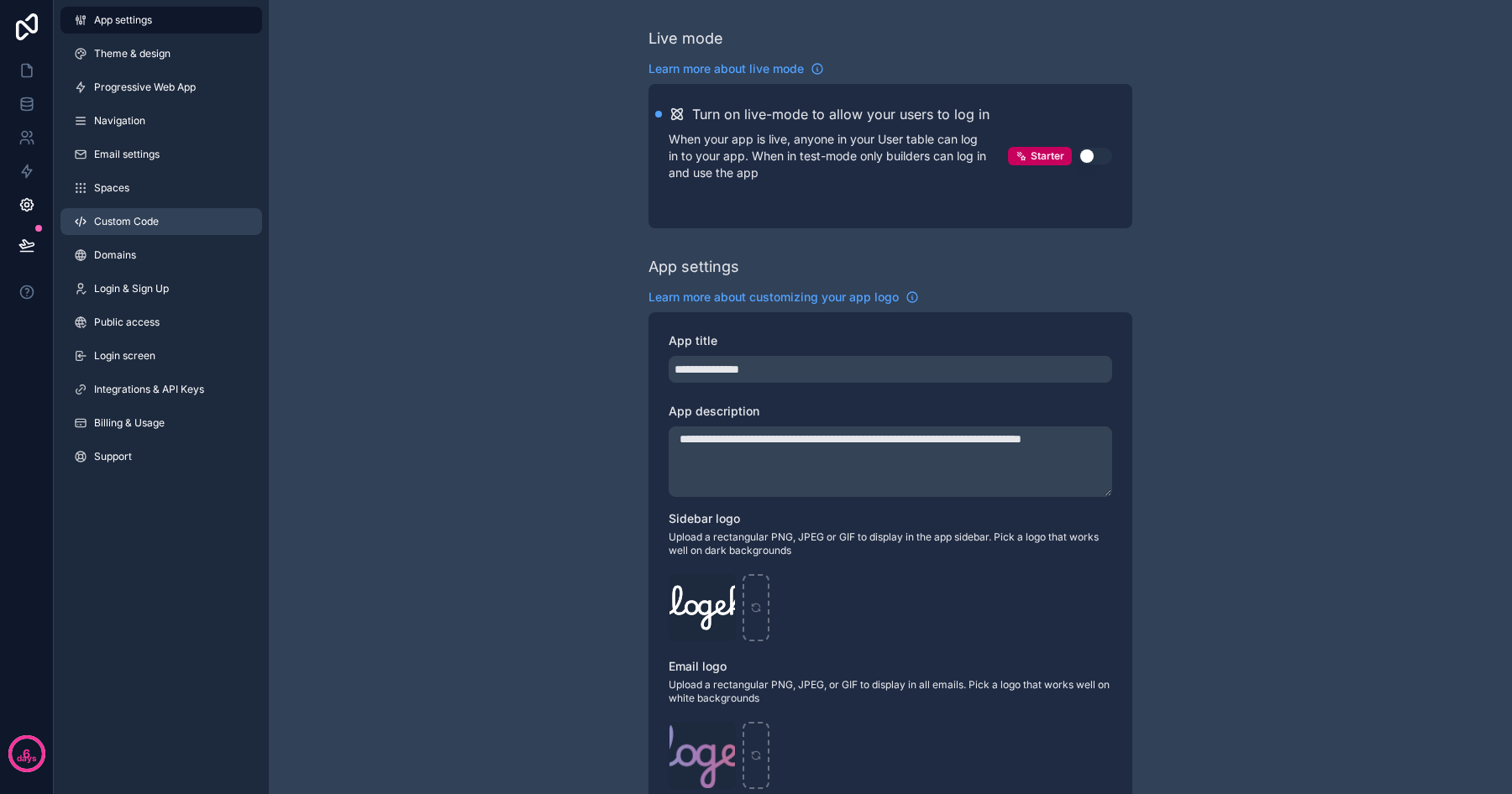
click at [125, 218] on span "Custom Code" at bounding box center [126, 221] width 64 height 14
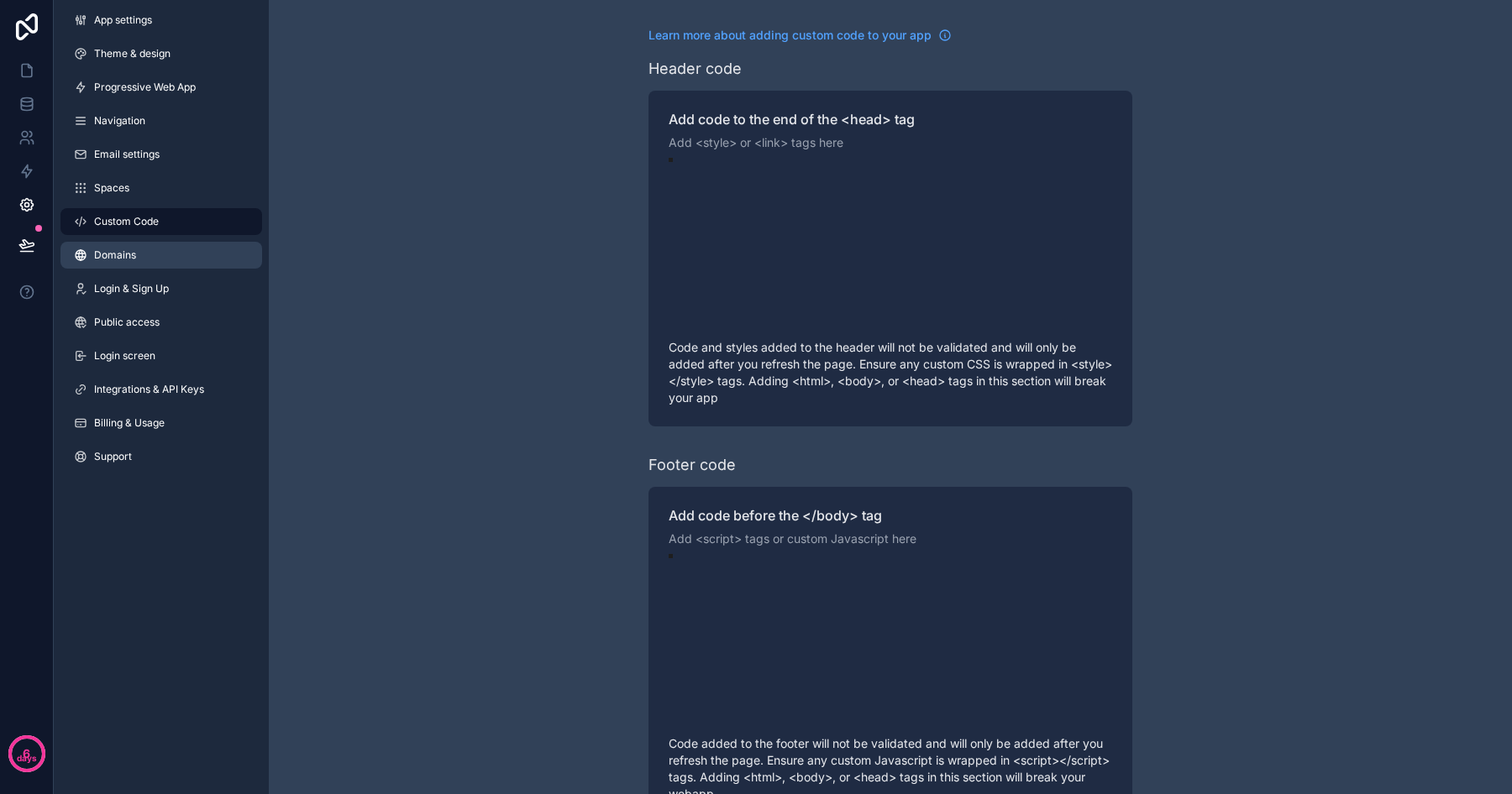
scroll to position [45, 0]
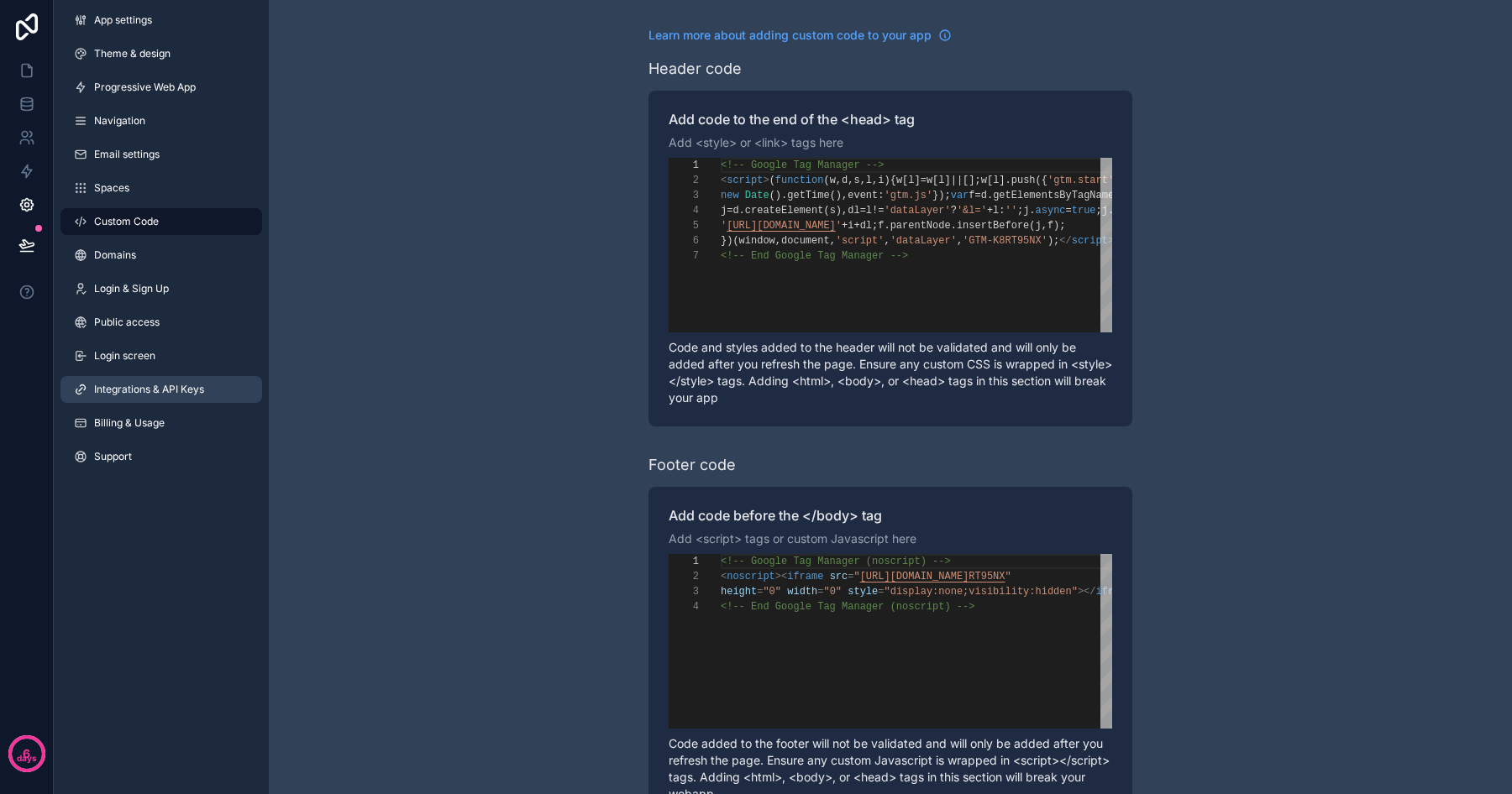
click at [144, 389] on span "Integrations & API Keys" at bounding box center [149, 390] width 110 height 14
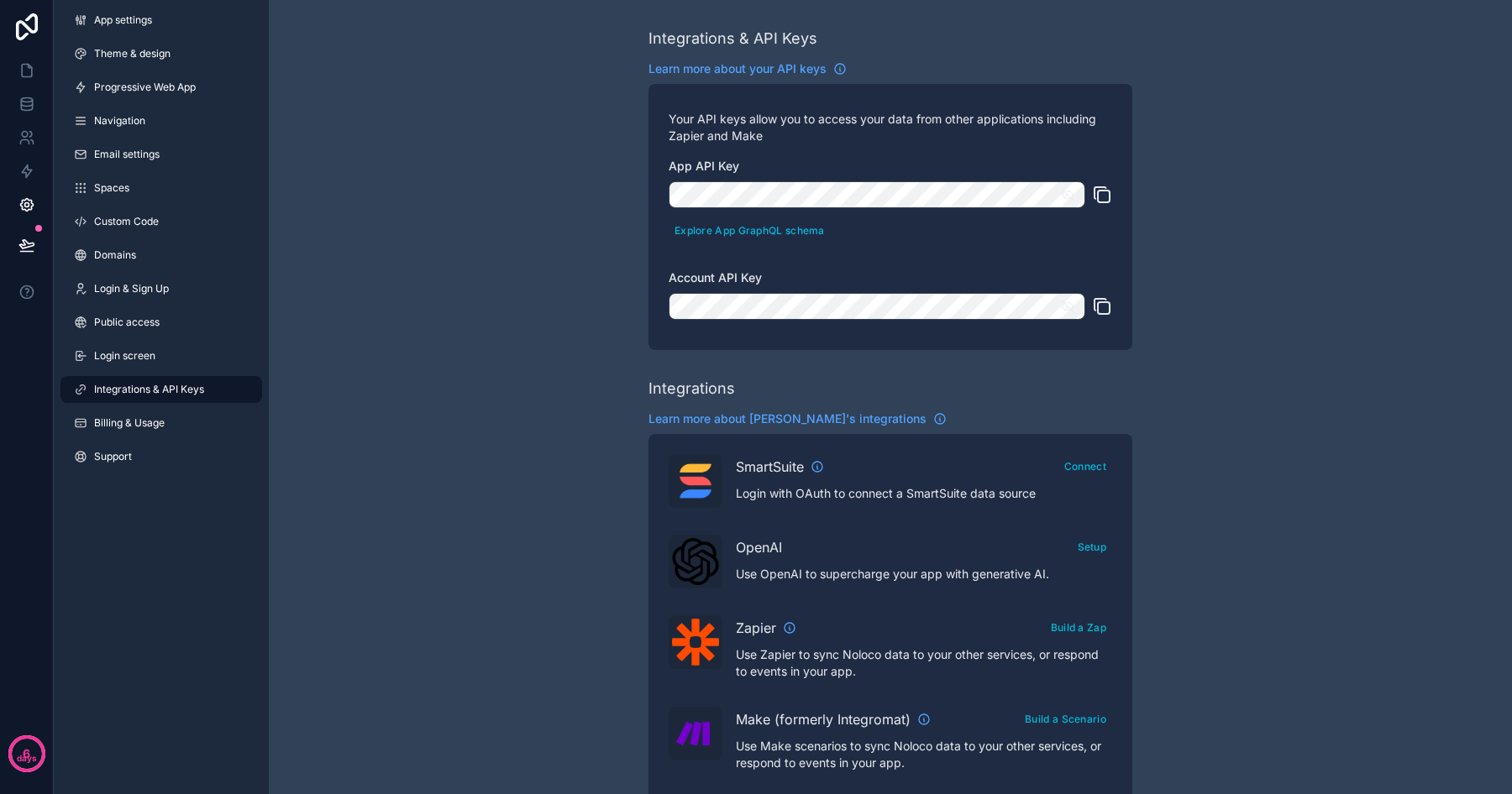
click at [1105, 196] on icon "scrollable content" at bounding box center [1102, 194] width 20 height 20
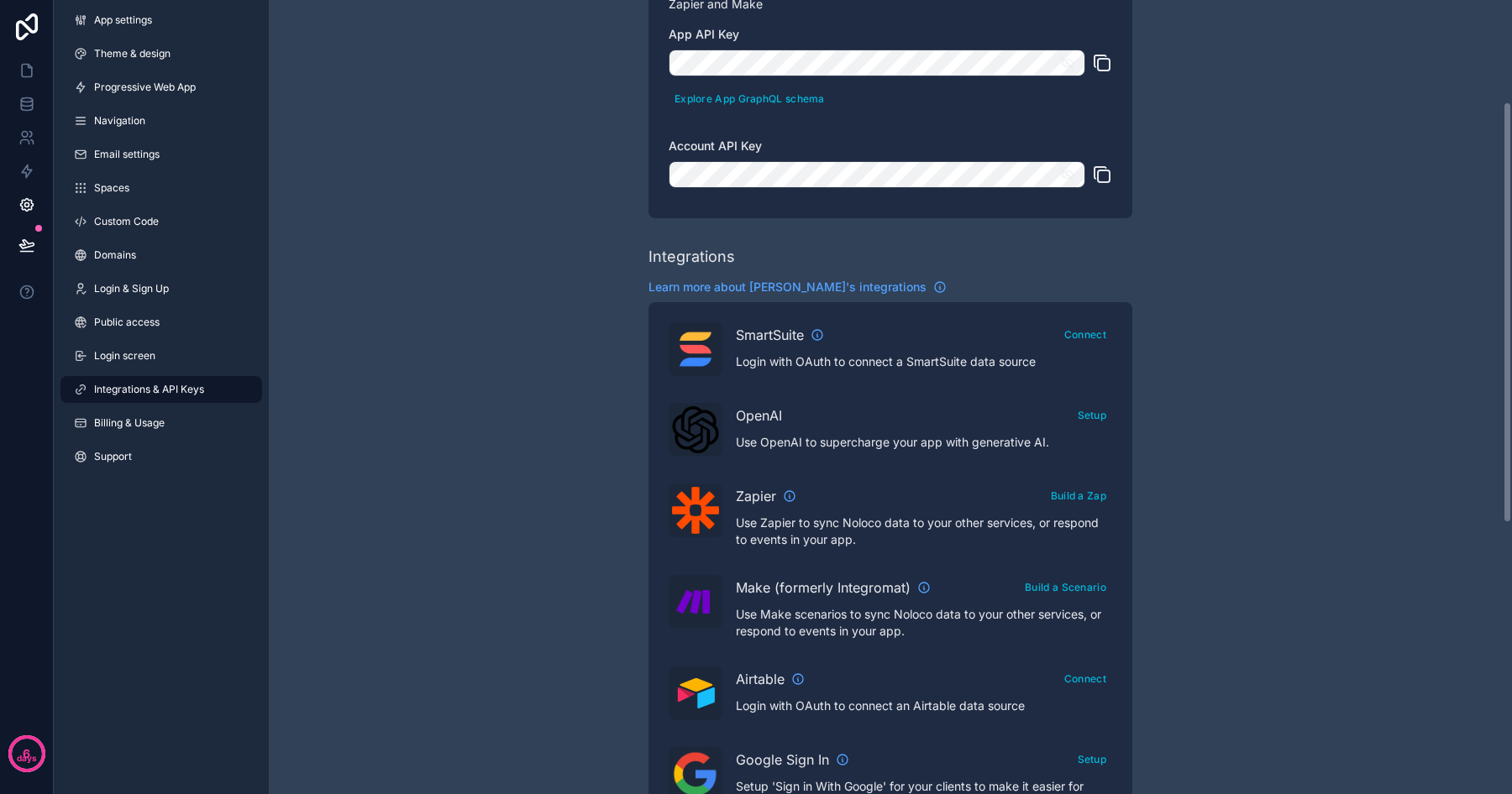
scroll to position [216, 0]
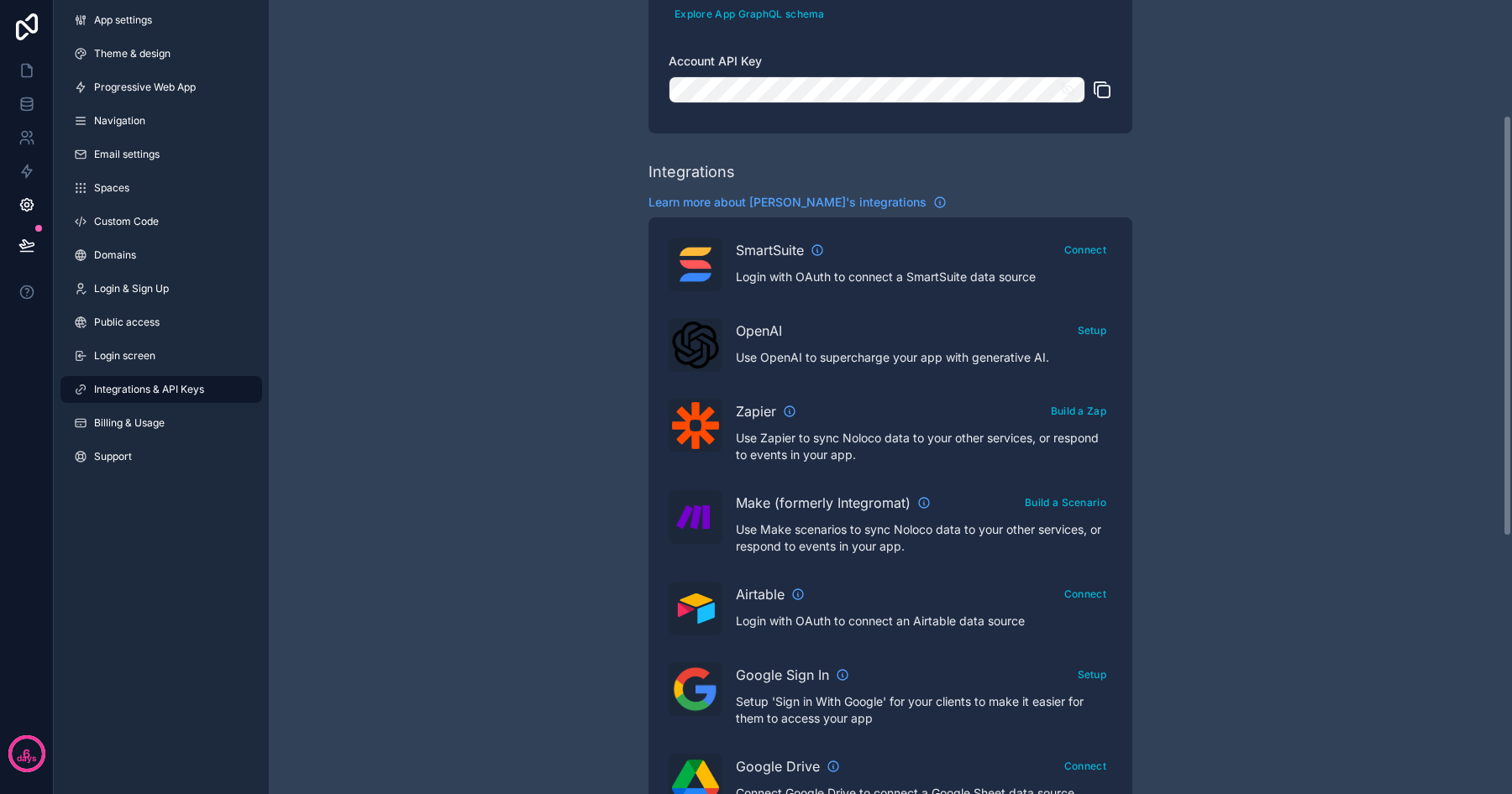
click at [1099, 91] on icon "scrollable content" at bounding box center [1102, 89] width 20 height 20
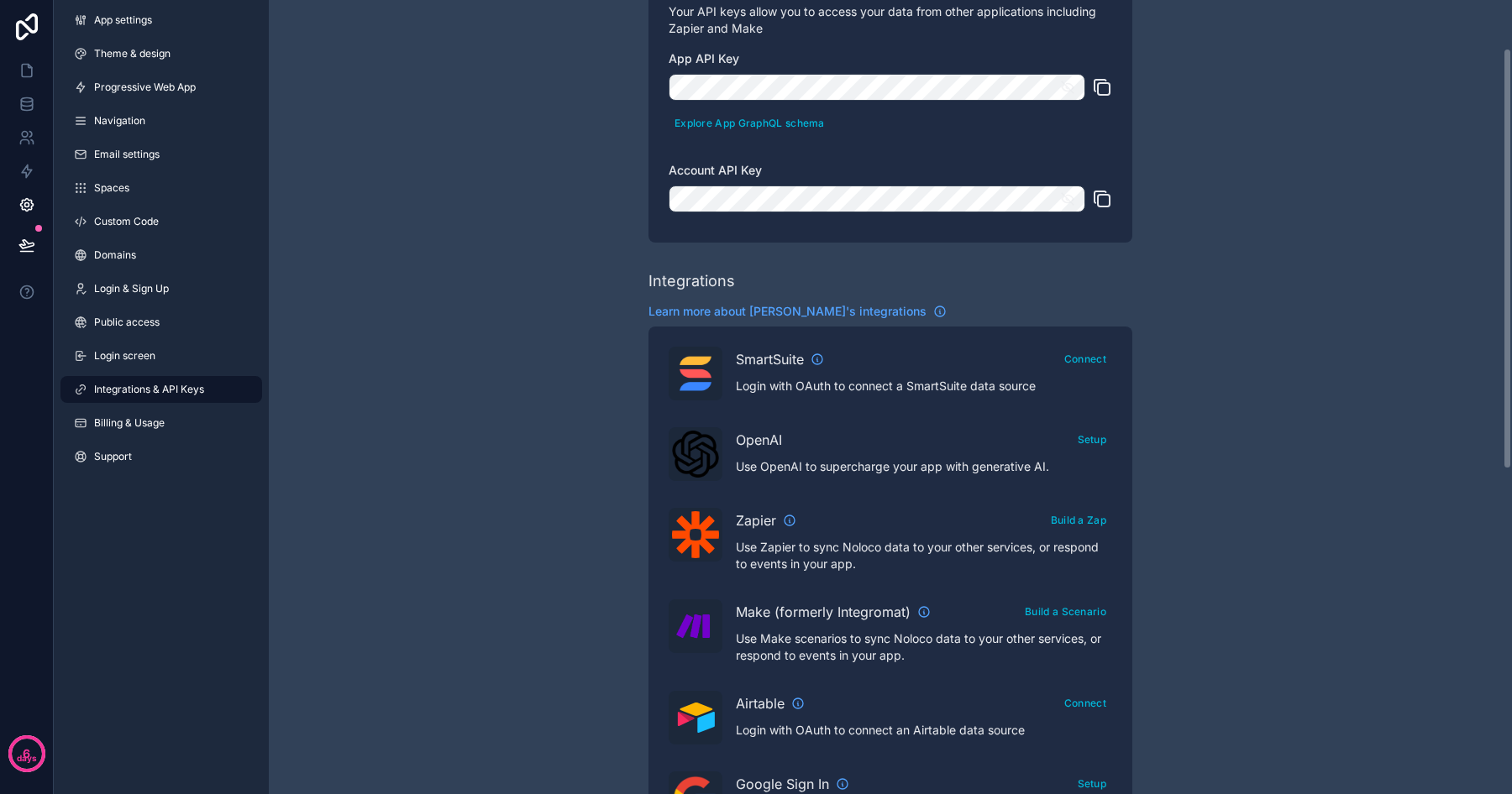
scroll to position [0, 0]
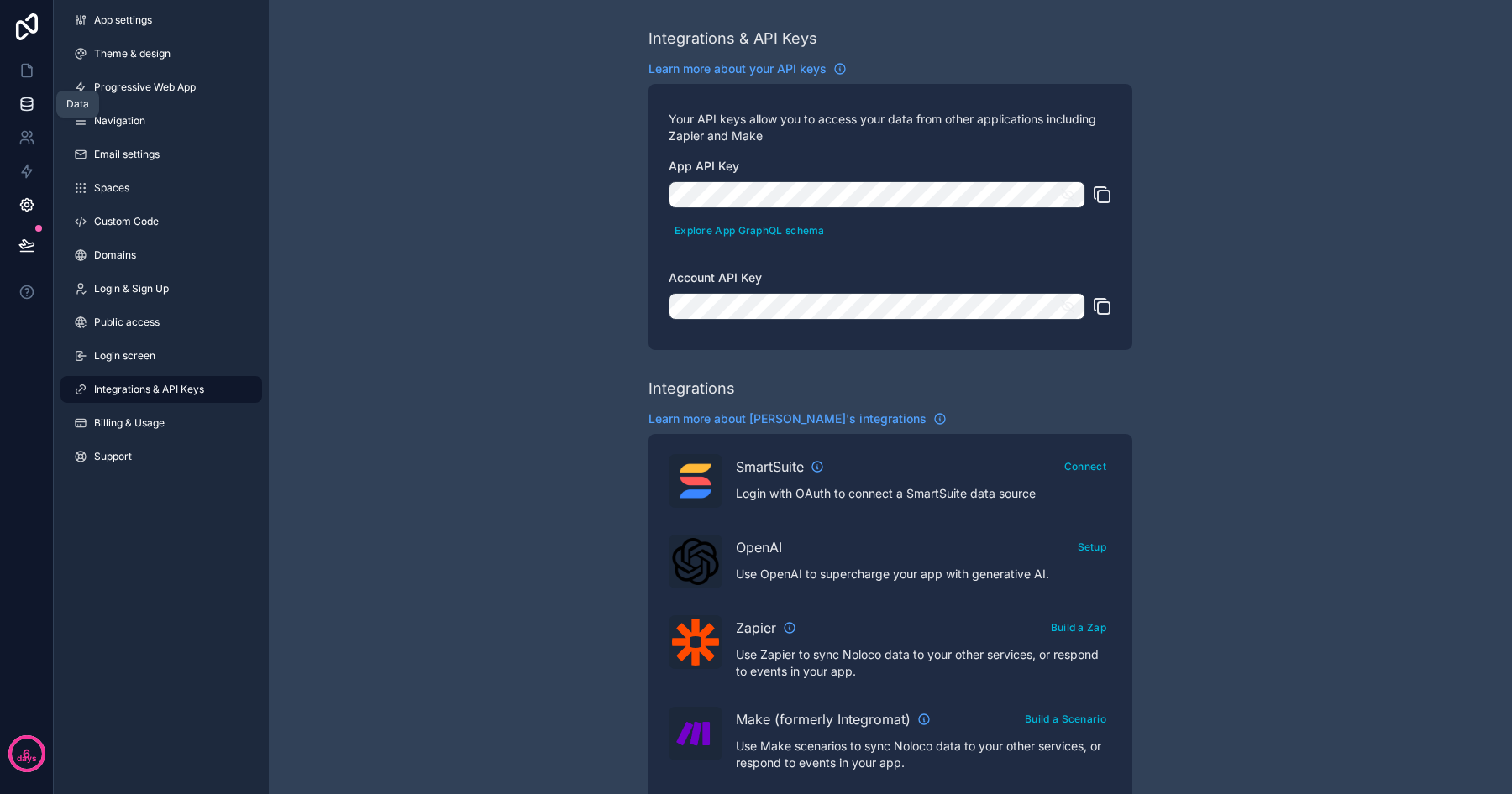
click at [22, 107] on icon at bounding box center [27, 105] width 17 height 17
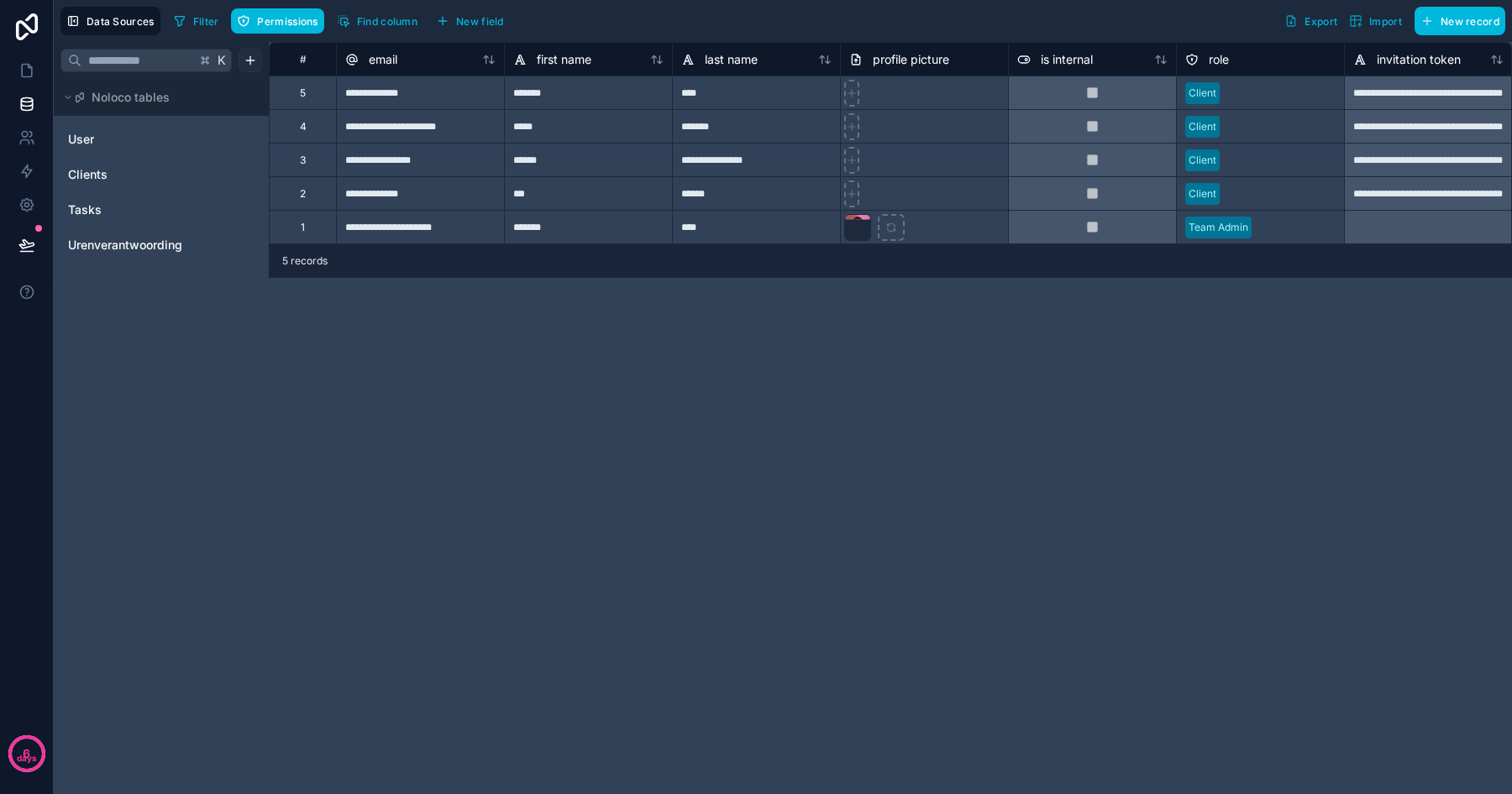
click at [243, 55] on html "**********" at bounding box center [756, 397] width 1512 height 794
